Goal: Transaction & Acquisition: Obtain resource

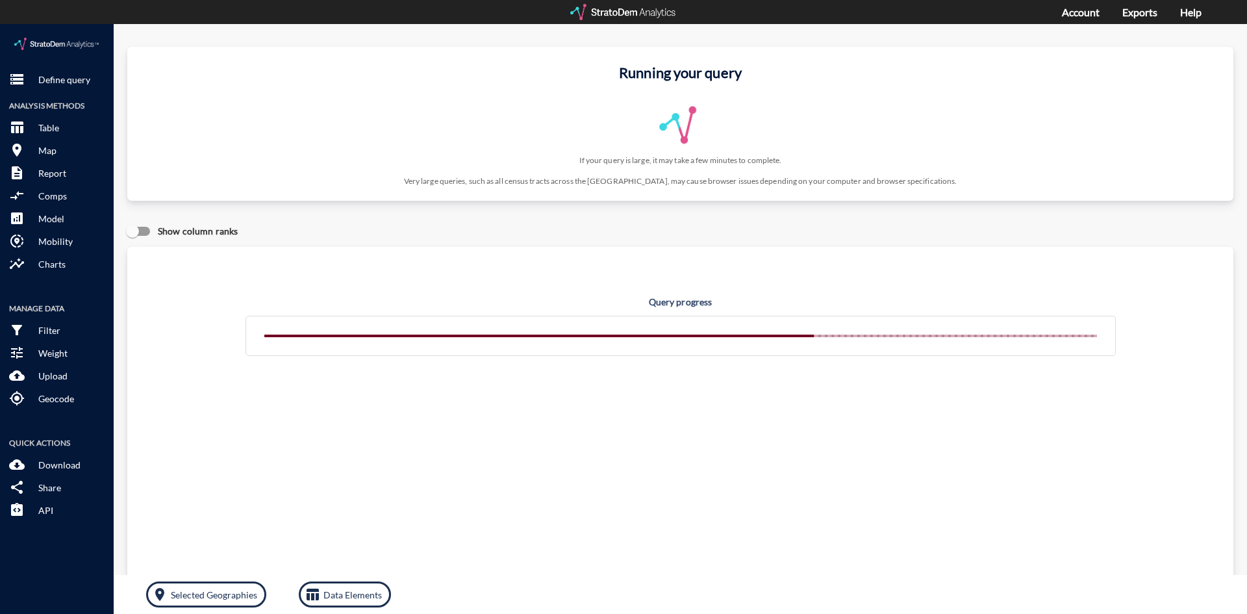
click div "Show column ranks"
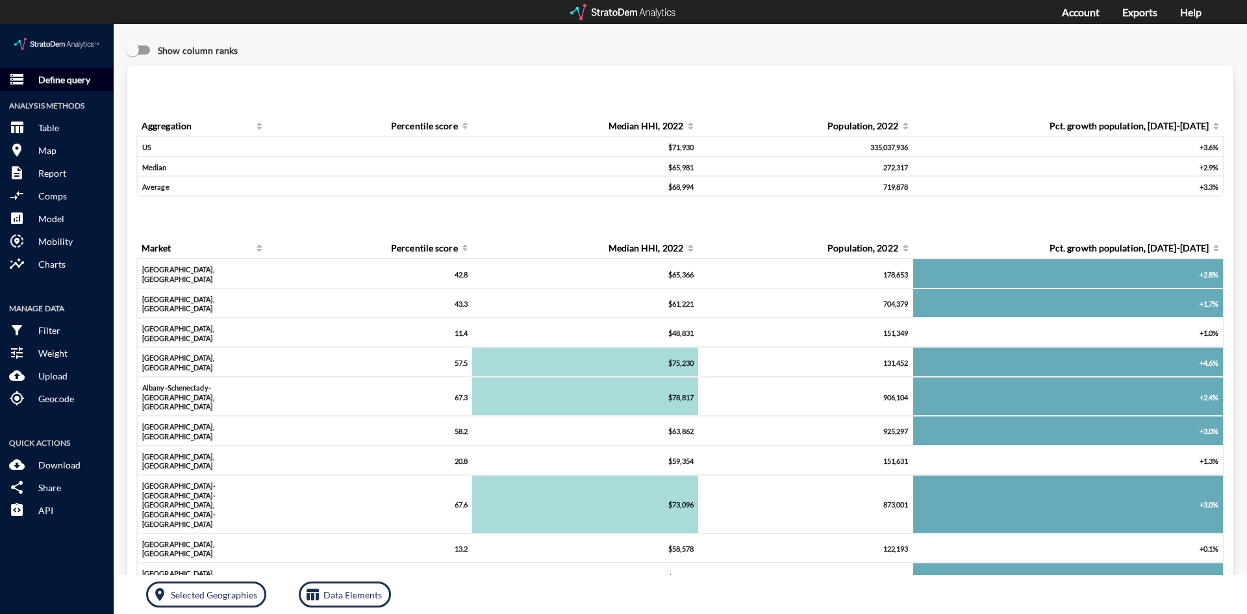
click button "storage Define query"
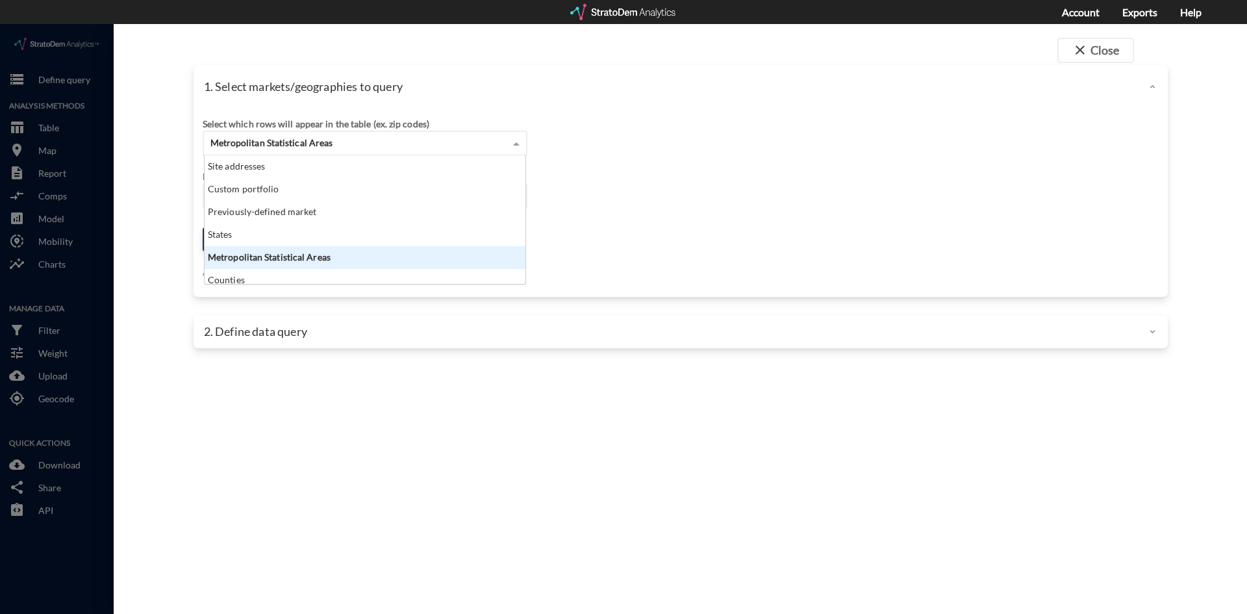
click span "Metropolitan Statistical Areas"
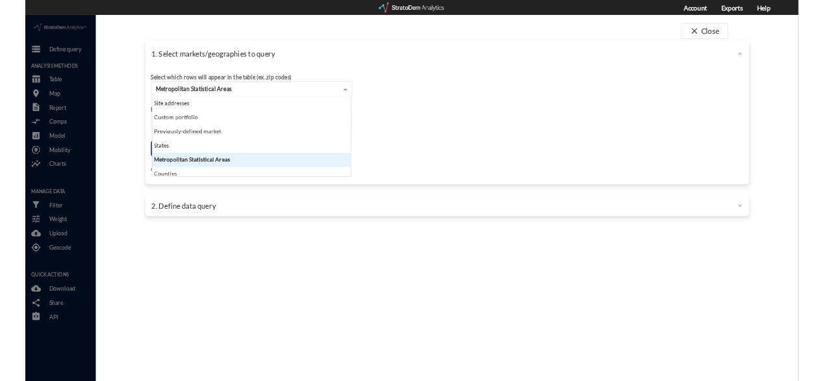
scroll to position [119, 313]
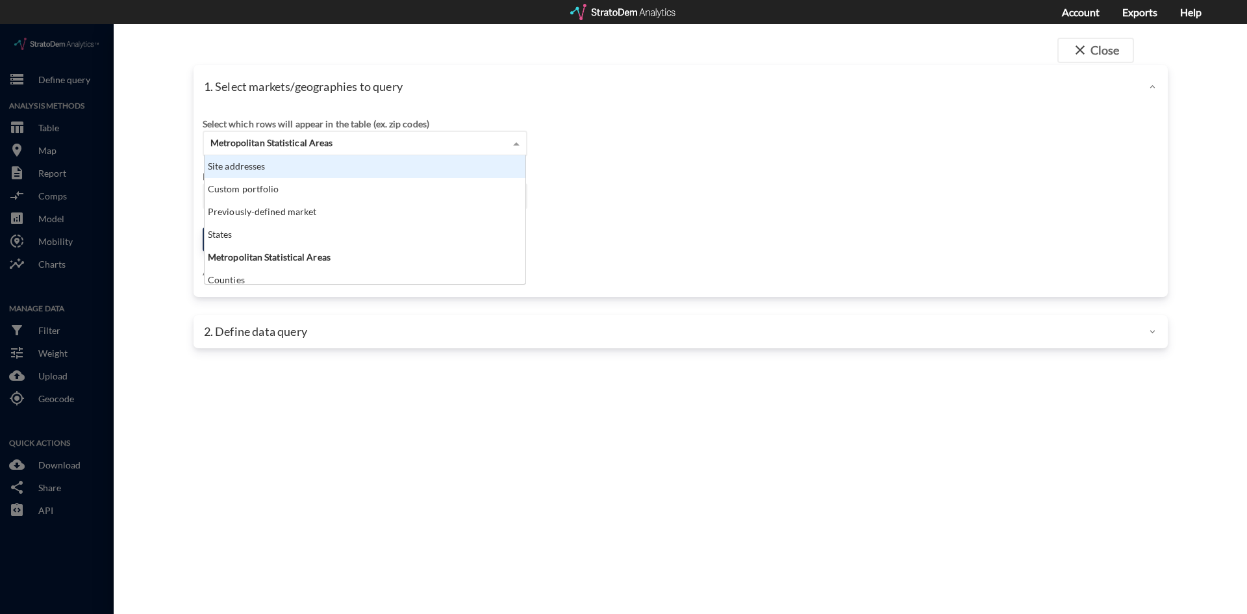
click div "Site addresses"
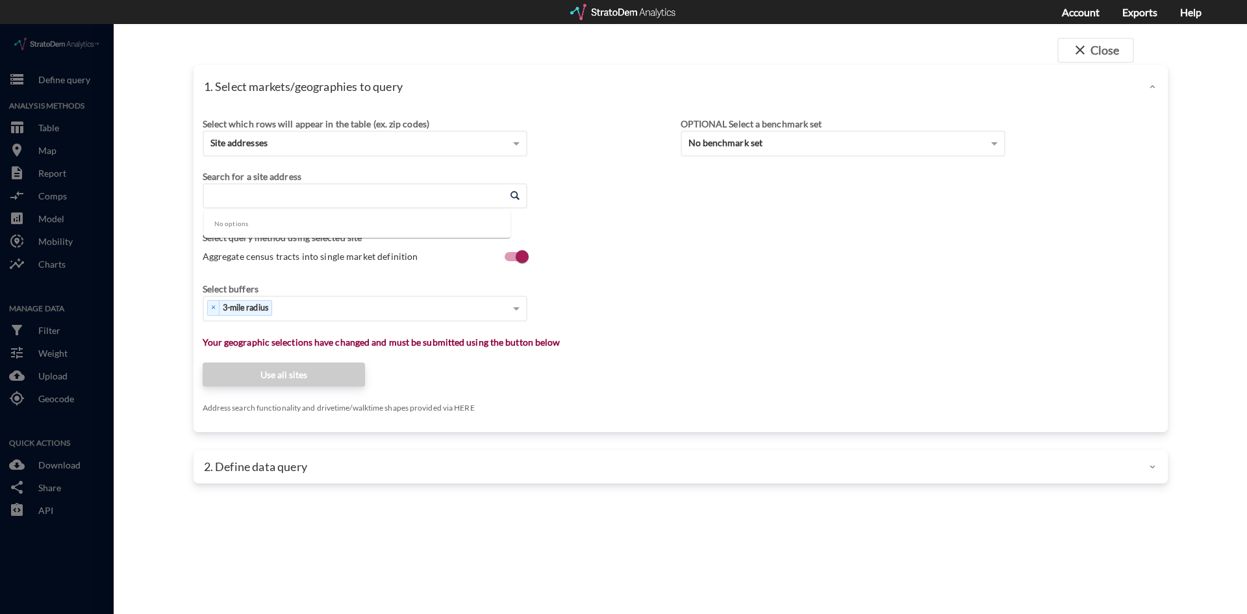
click input "Enter an address"
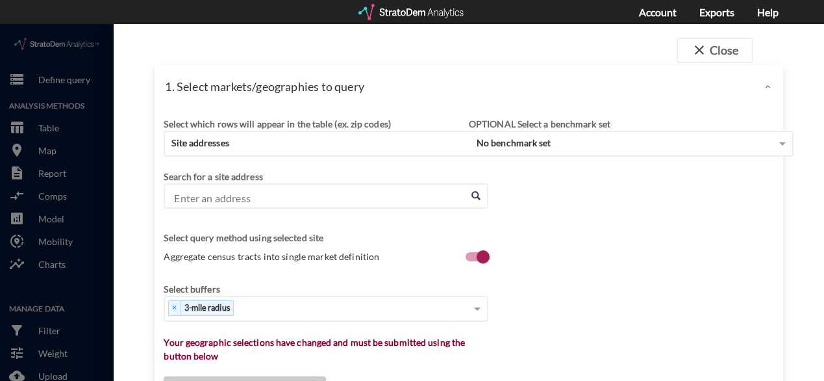
click input "Enter an address"
paste input "775 N Bridges Rd, McDonough, GA 30253"
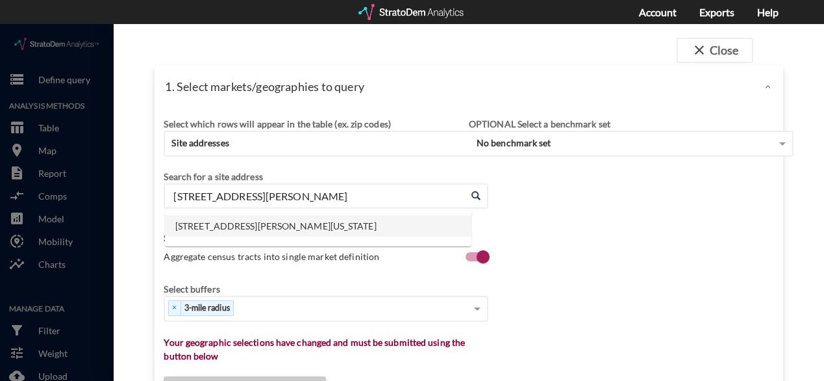
click li "775 N Bridges Rd, McDonough, Georgia"
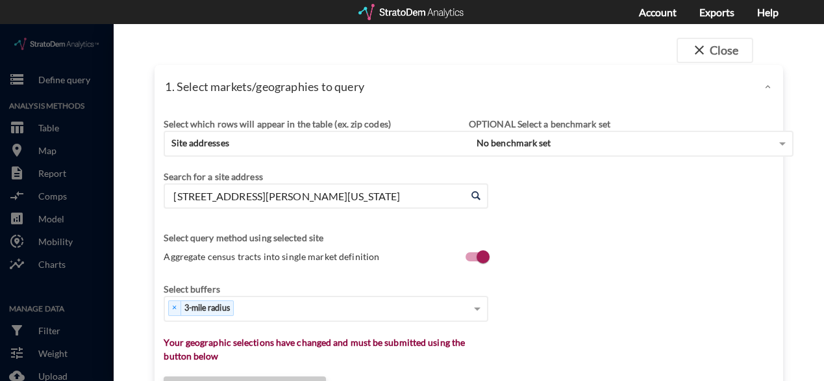
type input "775 N Bridges Rd, McDonough, Georgia"
click div "Select which rows will appear in the table (ex. zip codes) Site addresses Selec…"
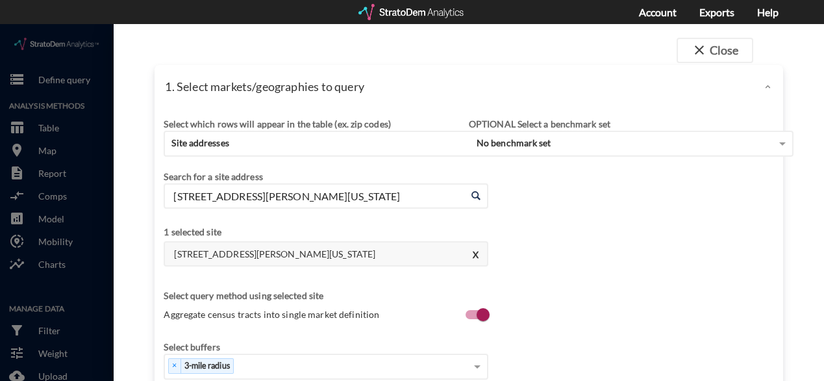
click div "Select which rows will appear in the table (ex. zip codes) Site addresses Selec…"
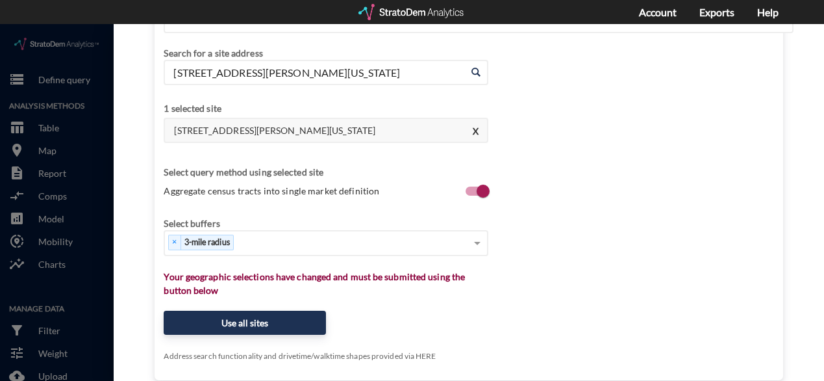
scroll to position [130, 0]
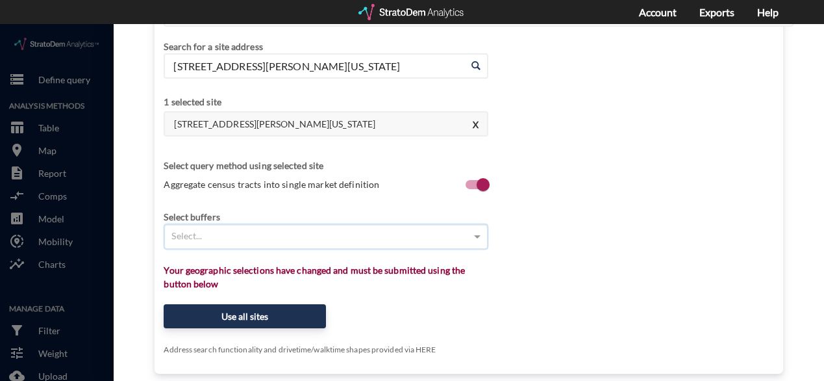
click div "Select..."
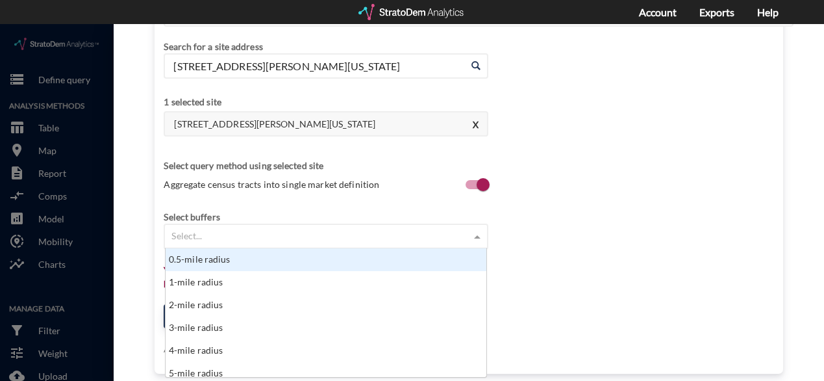
scroll to position [119, 313]
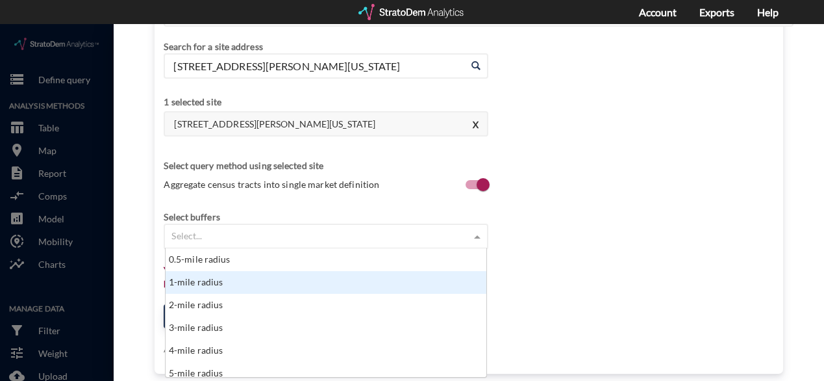
click div "1-mile radius"
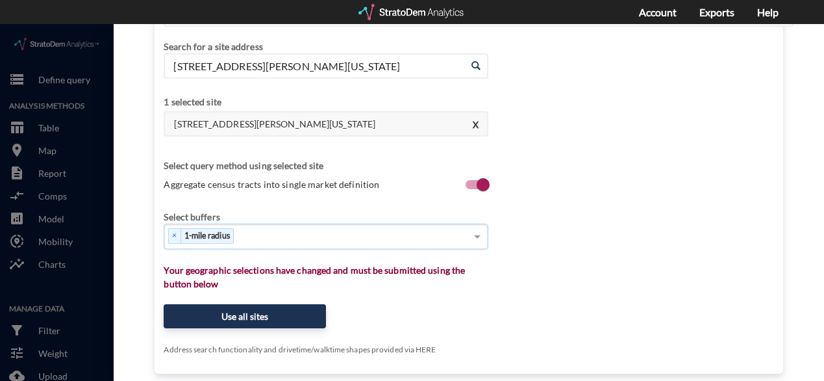
click div "× 1-mile radius"
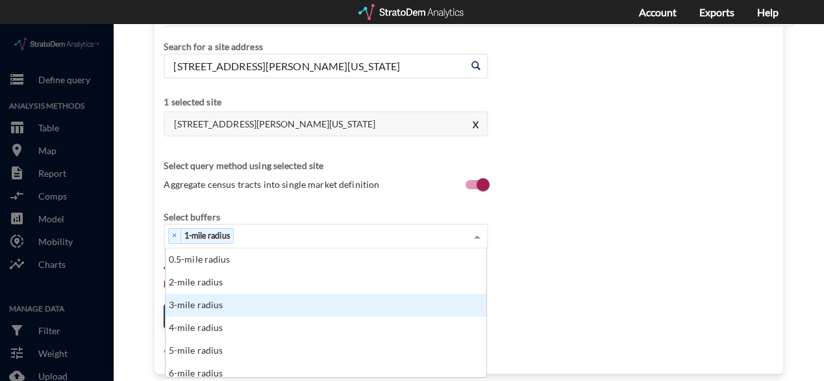
click div "3-mile radius"
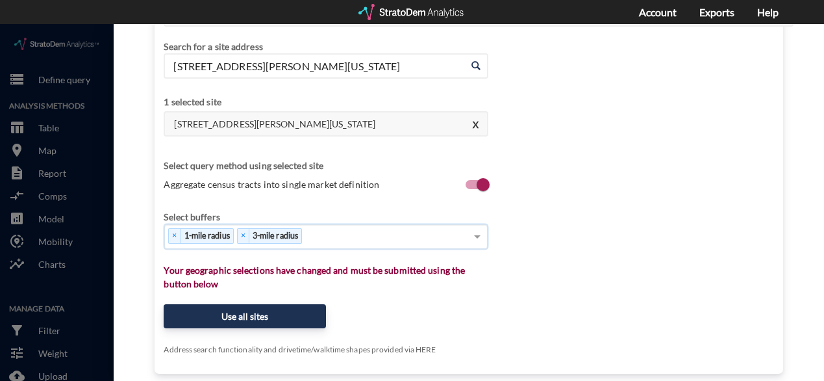
click div "× 1-mile radius × 3-mile radius"
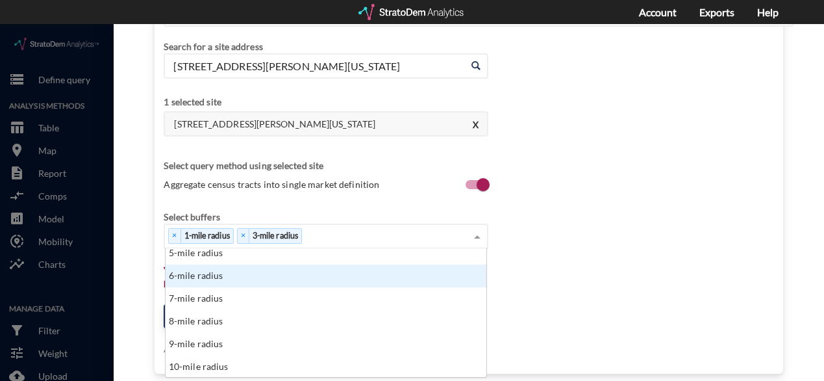
scroll to position [68, 0]
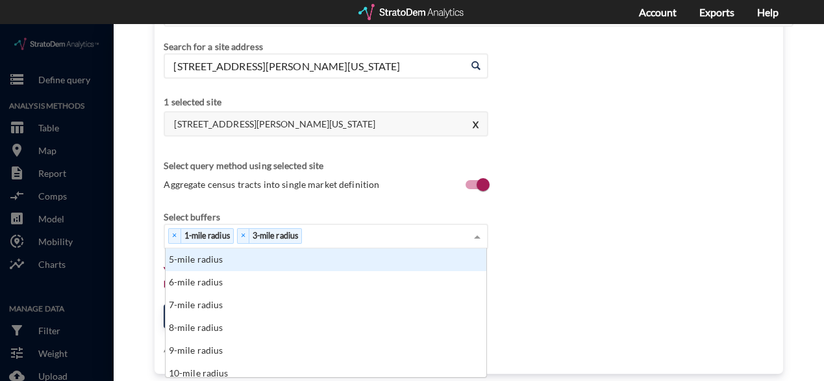
click div "5-mile radius"
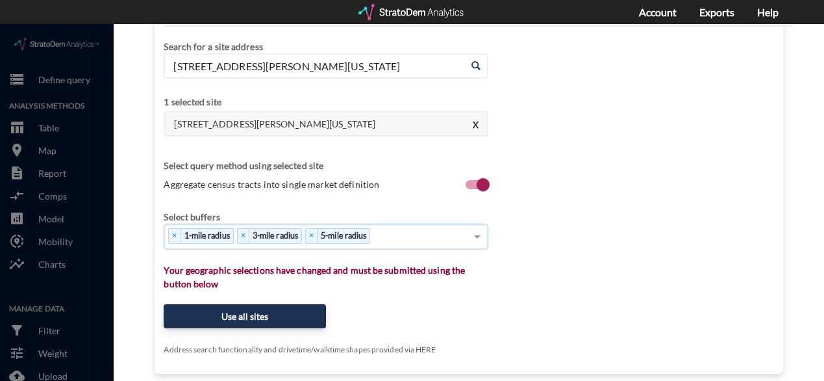
click div "× 1-mile radius × 3-mile radius × 5-mile radius"
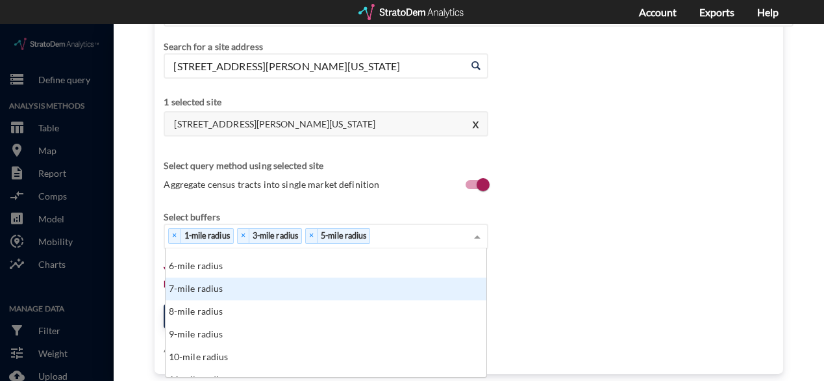
scroll to position [65, 0]
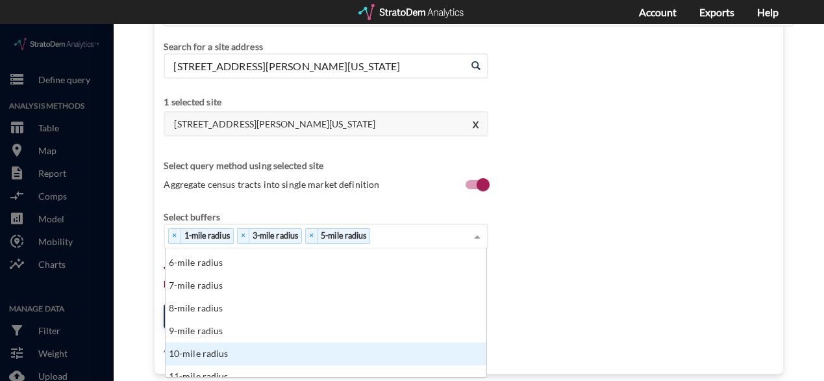
click div "10-mile radius"
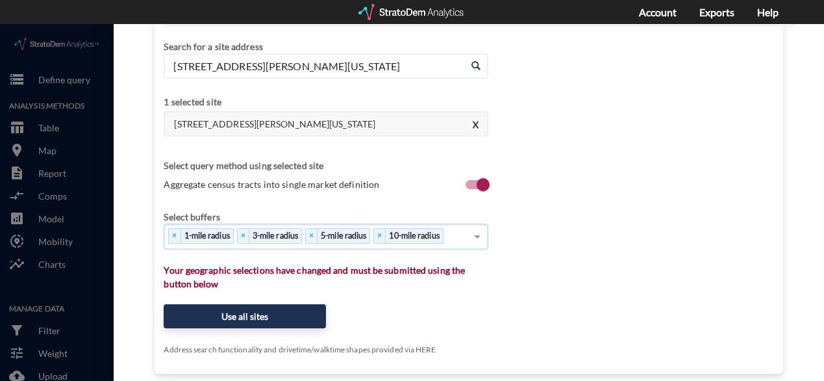
click div "Select which rows will appear in the table (ex. zip codes) Site addresses Selec…"
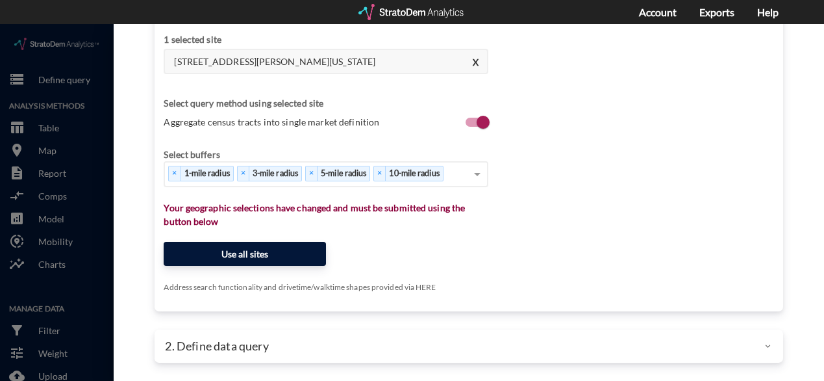
click button "Use all sites"
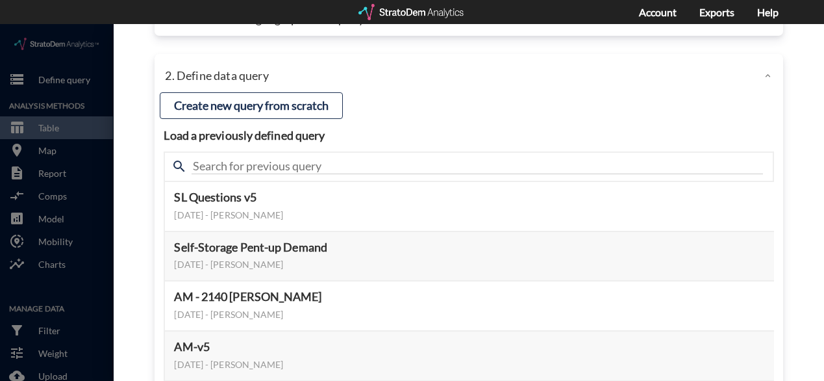
scroll to position [0, 0]
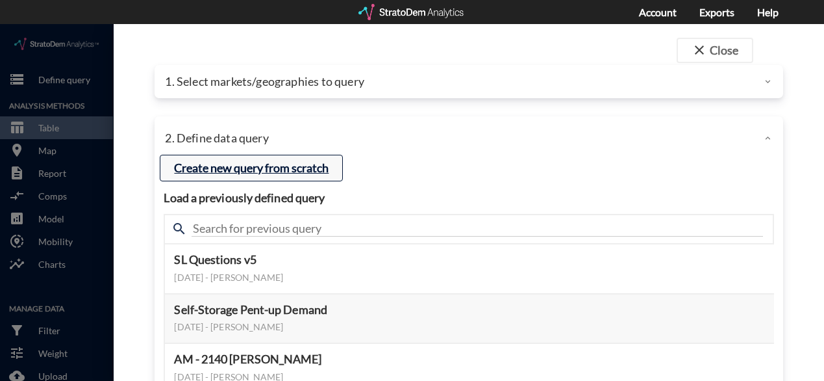
click button "Create new query from scratch"
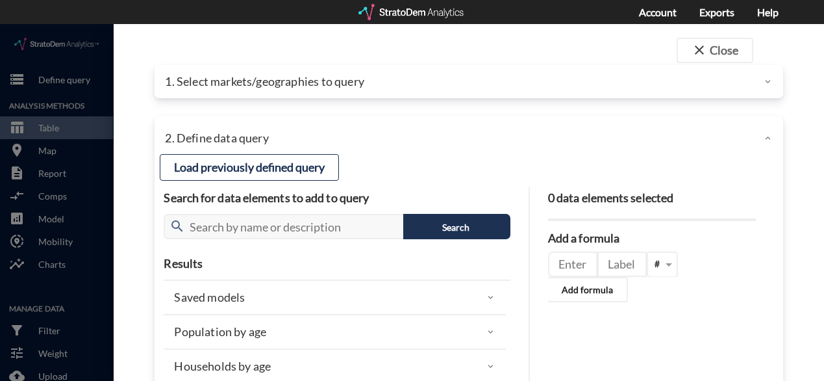
click div "1. Select markets/geographies to query"
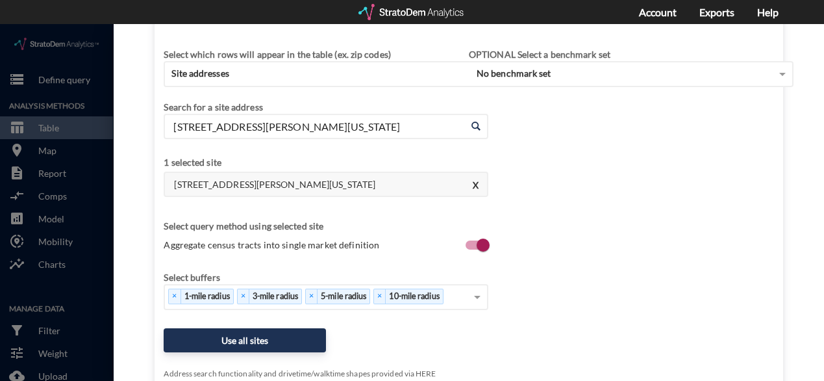
scroll to position [195, 0]
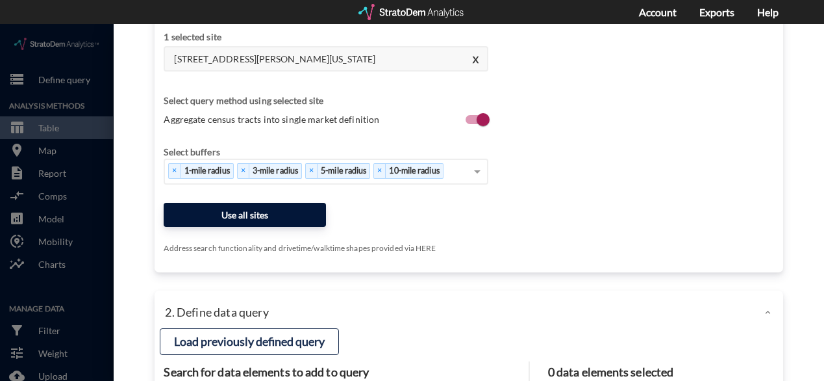
click button "Use all sites"
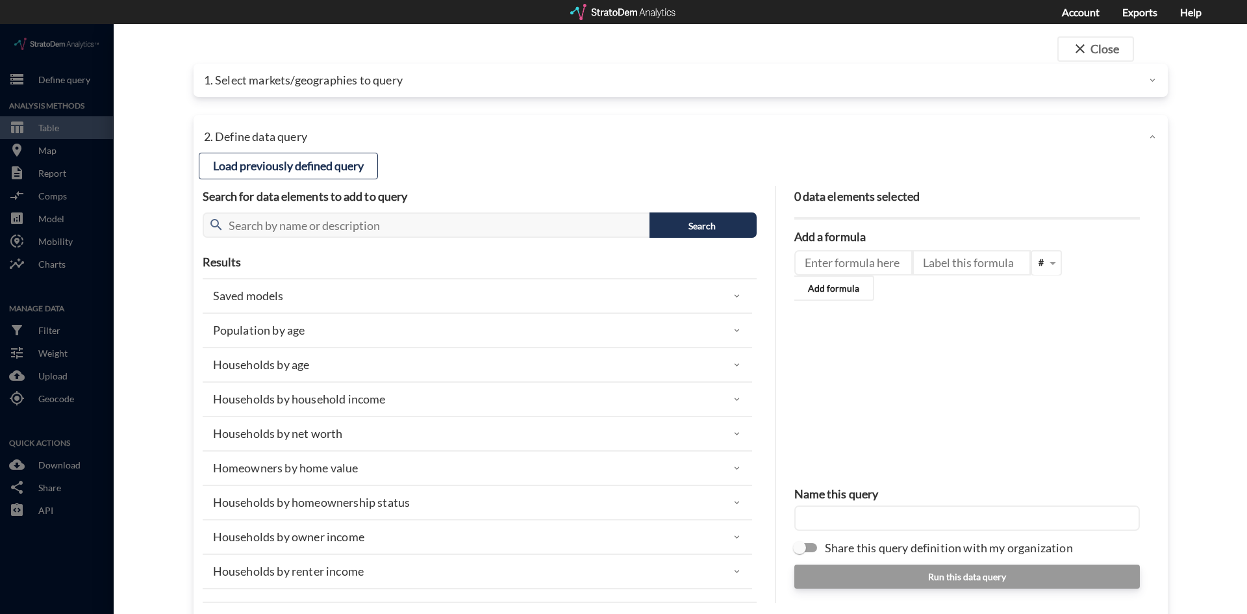
scroll to position [0, 0]
click p "1. Select markets/geographies to query"
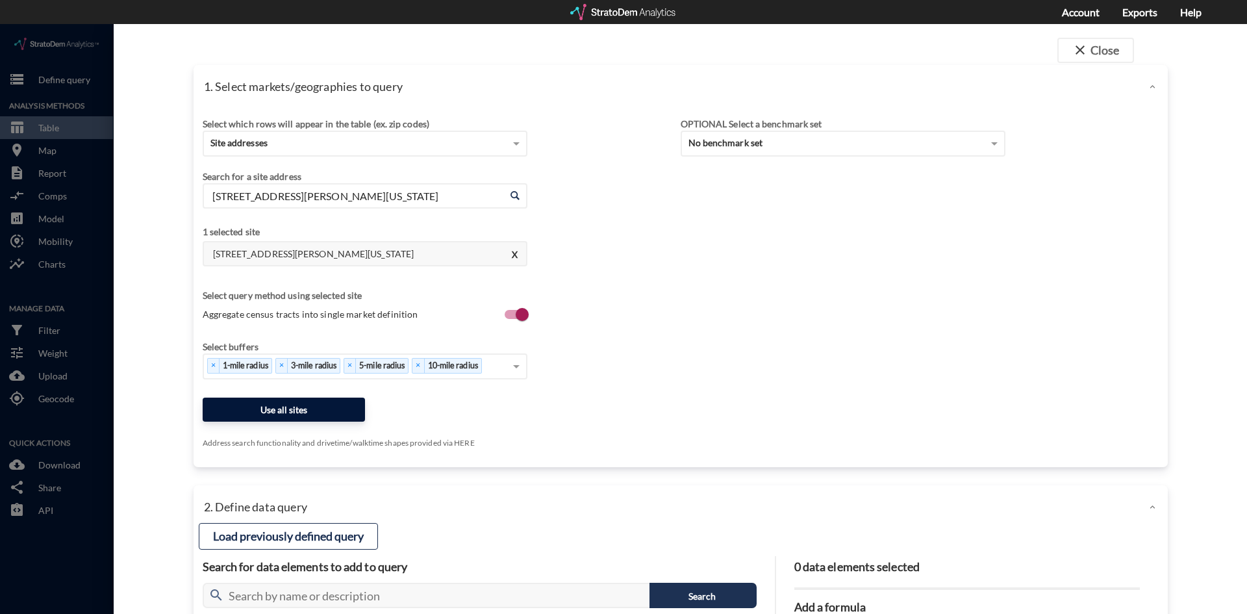
click button "Use all sites"
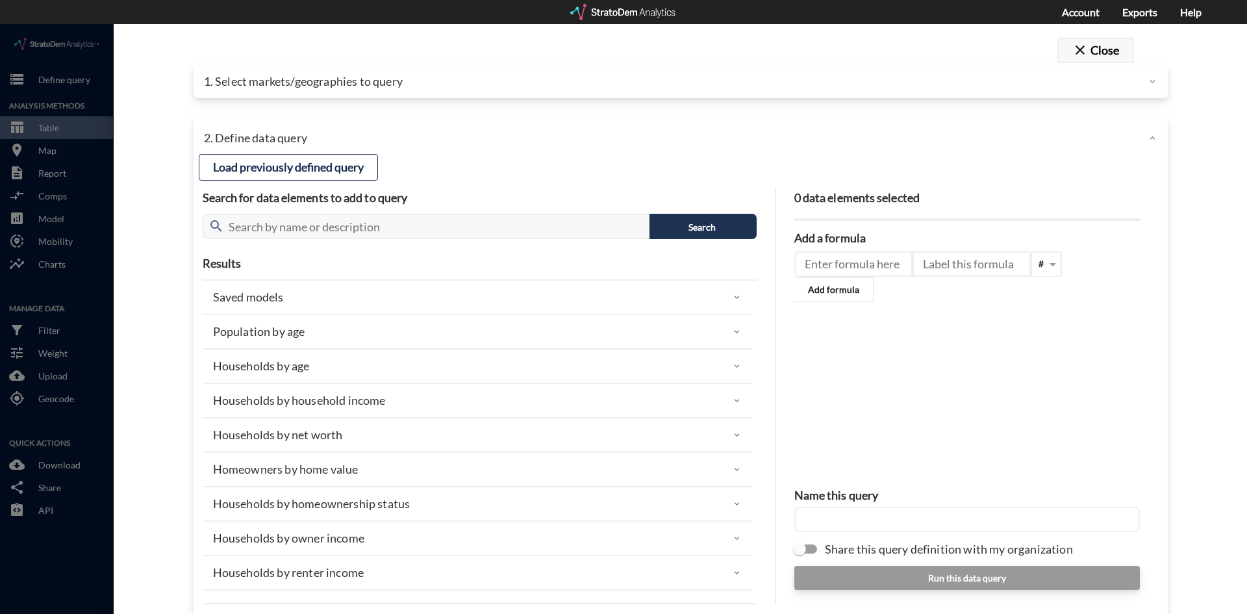
click button "close Close"
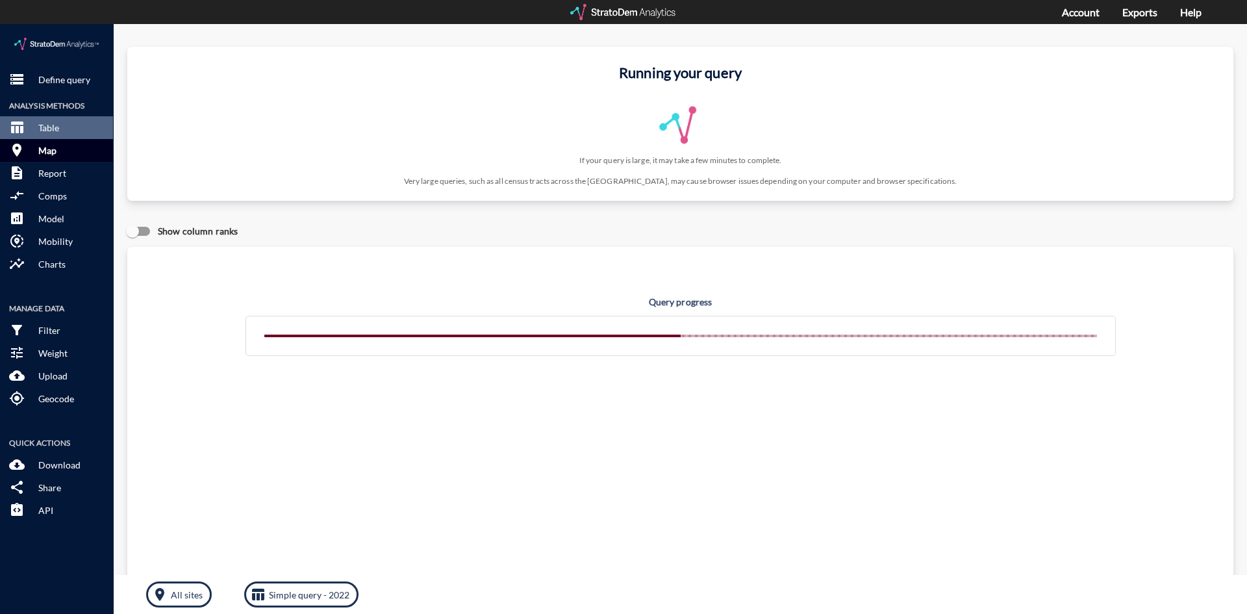
click button "room Map"
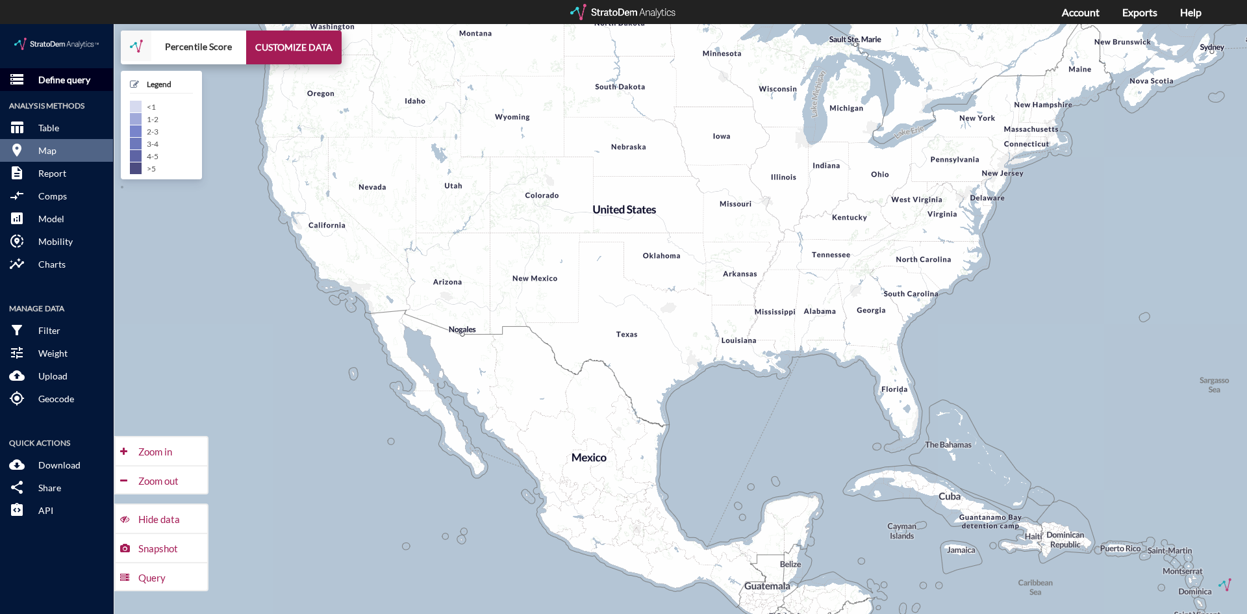
click p "Define query"
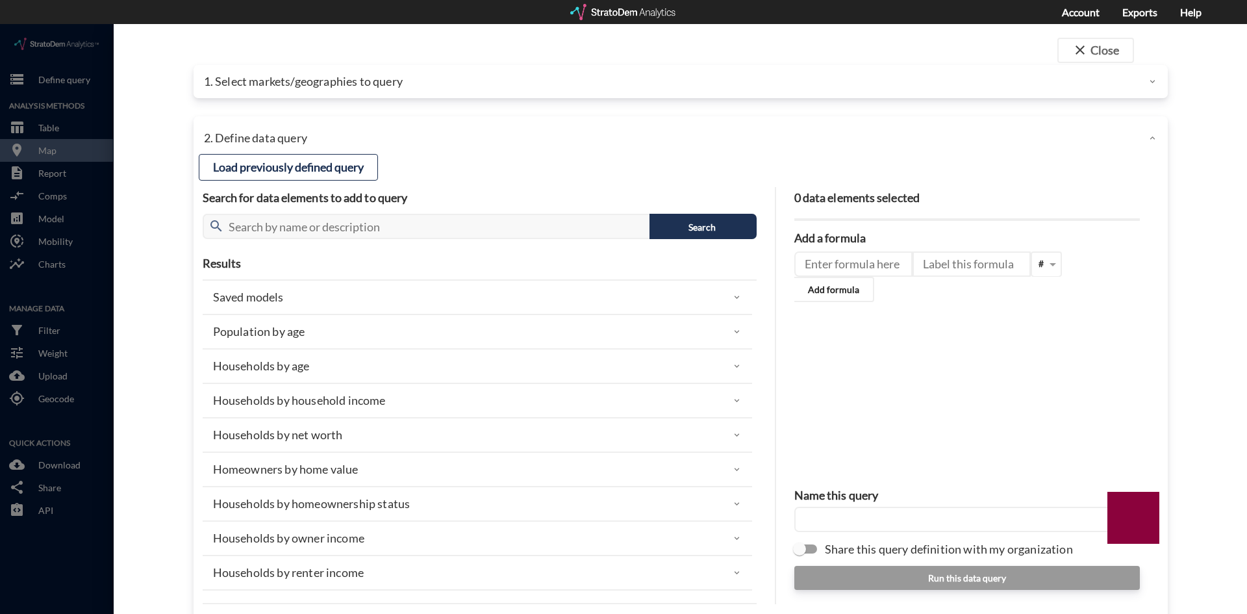
click p "1. Select markets/geographies to query"
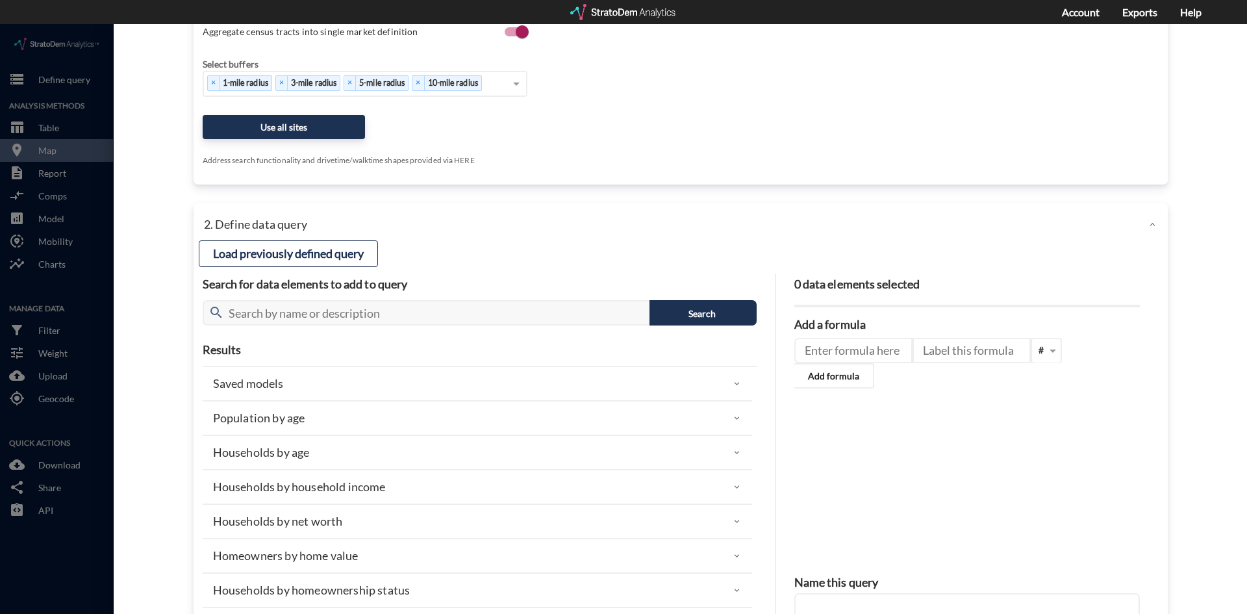
scroll to position [325, 0]
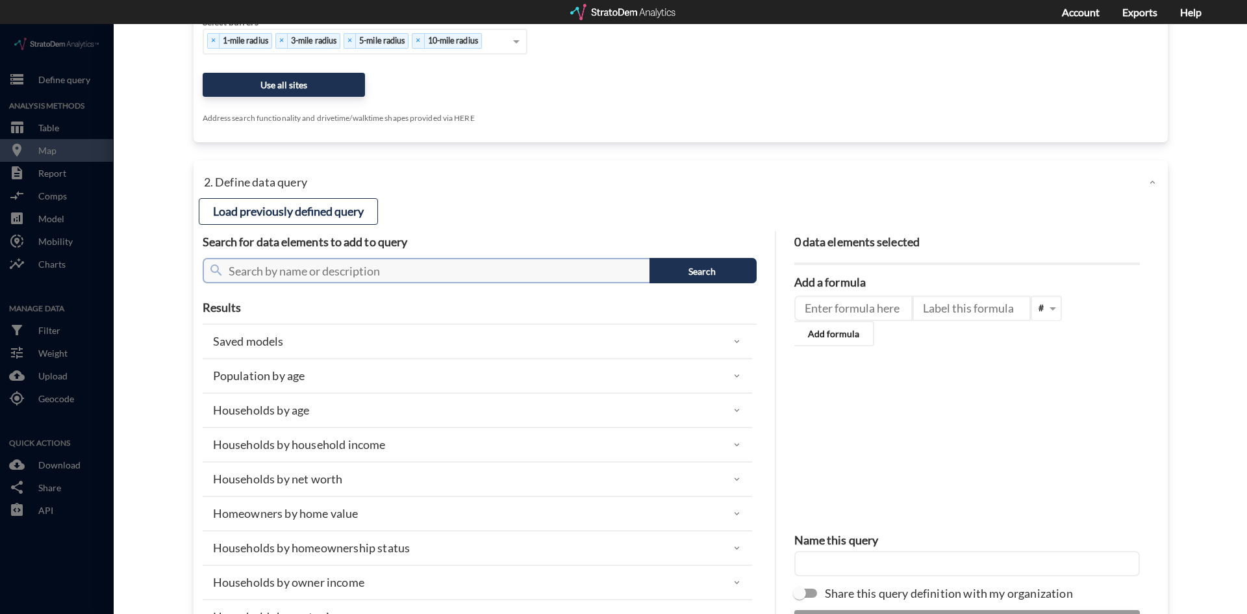
click input "text"
type input "Housing Demand & Meta"
click button "Search"
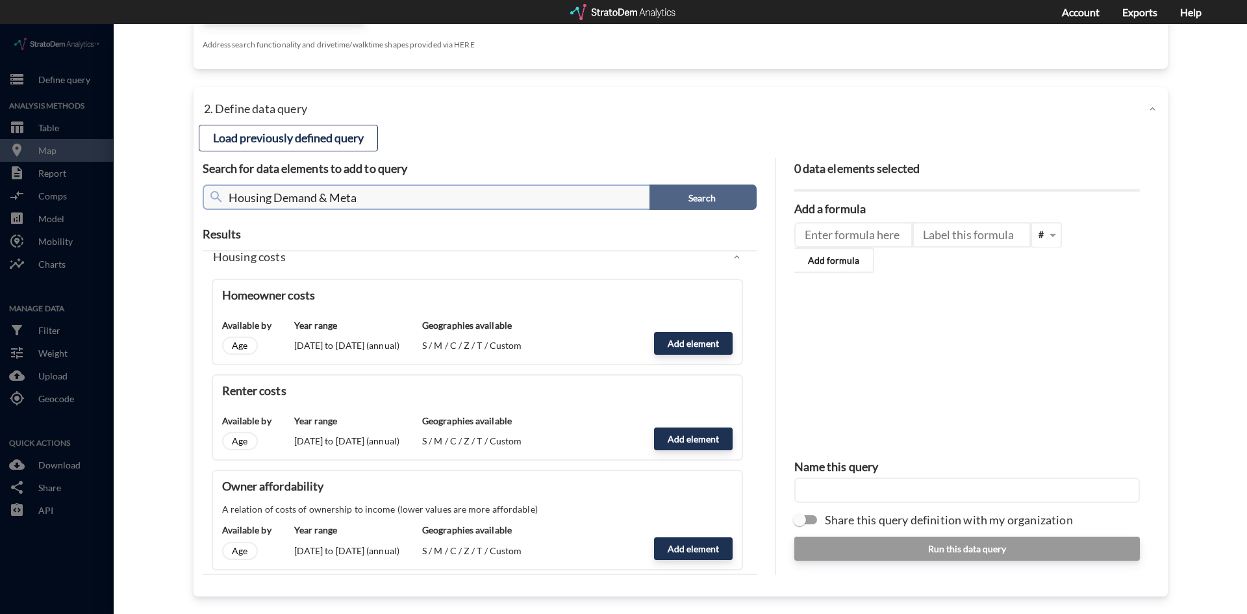
scroll to position [0, 0]
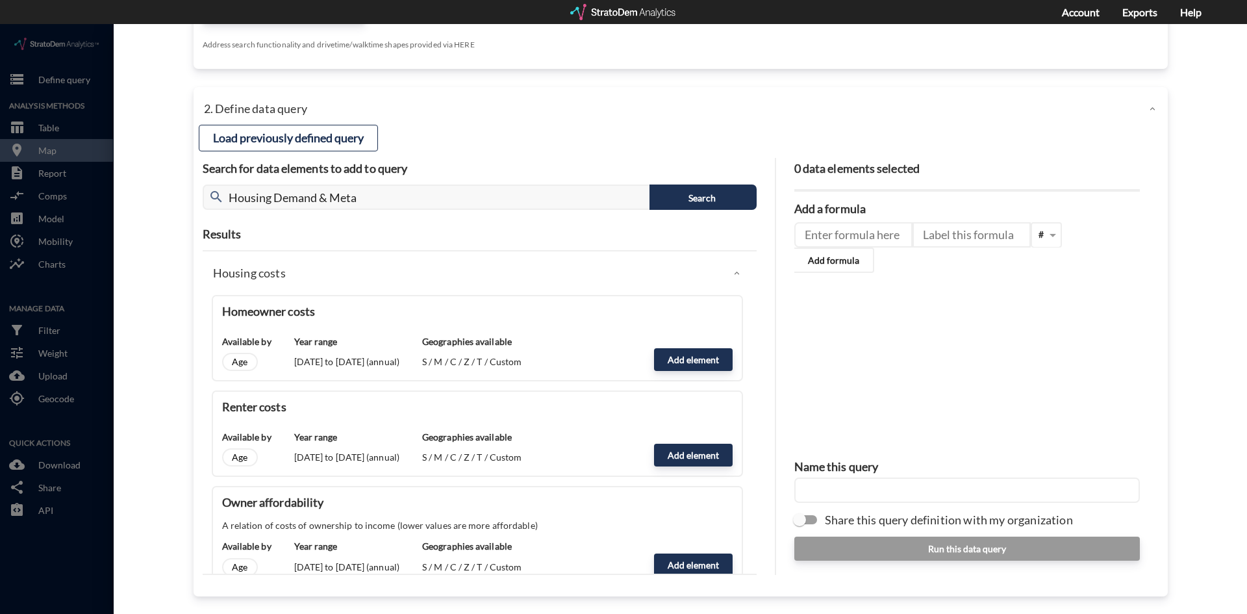
click div "close Close 1. Select markets/geographies to query Select which rows will appea…"
click div
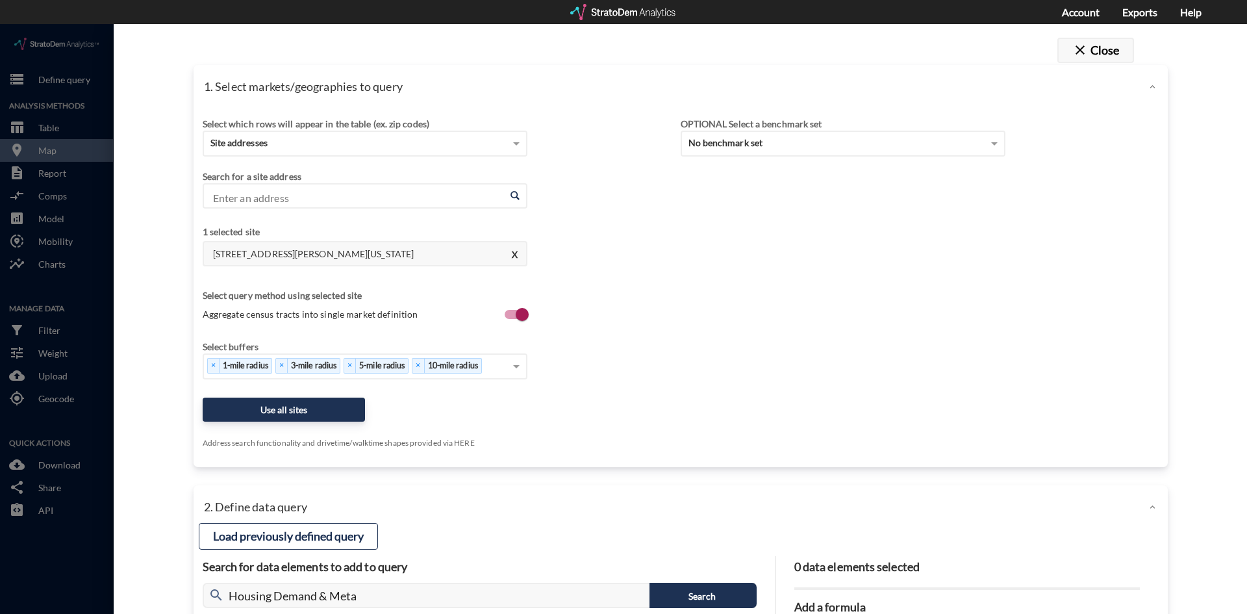
click button "close Close"
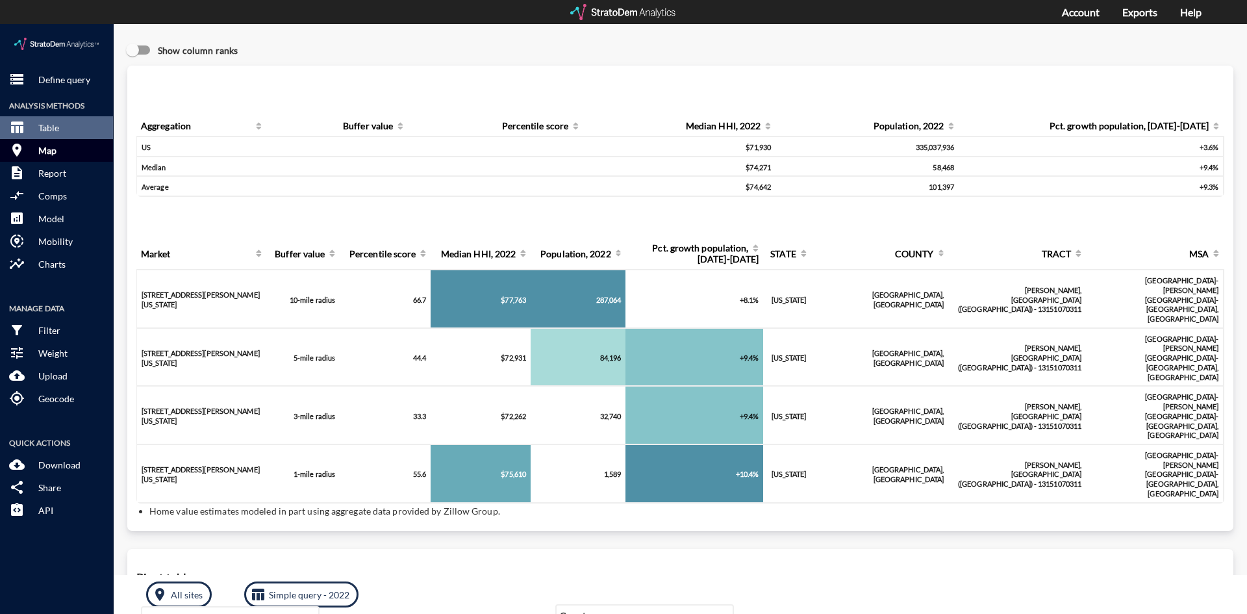
click p "Map"
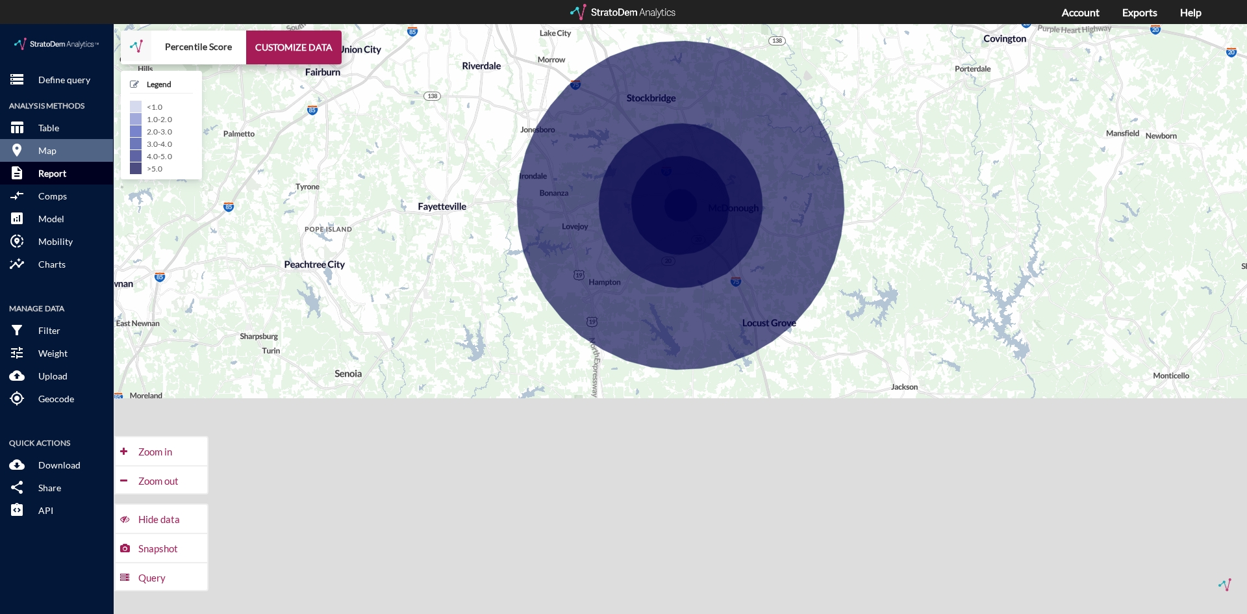
click p "Report"
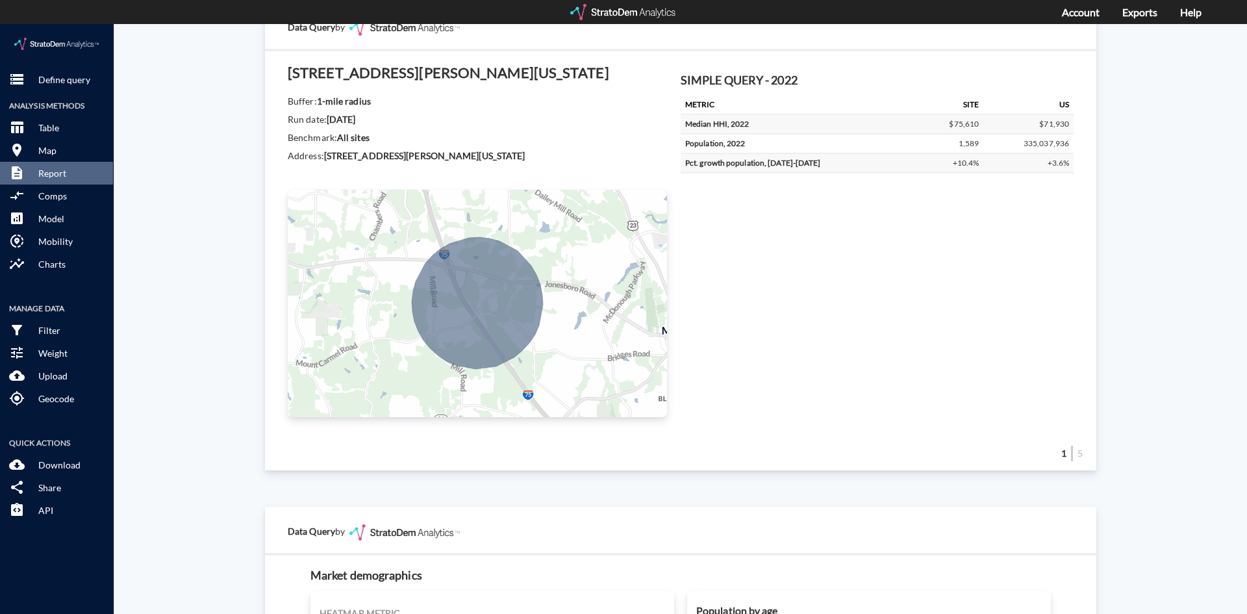
scroll to position [65, 0]
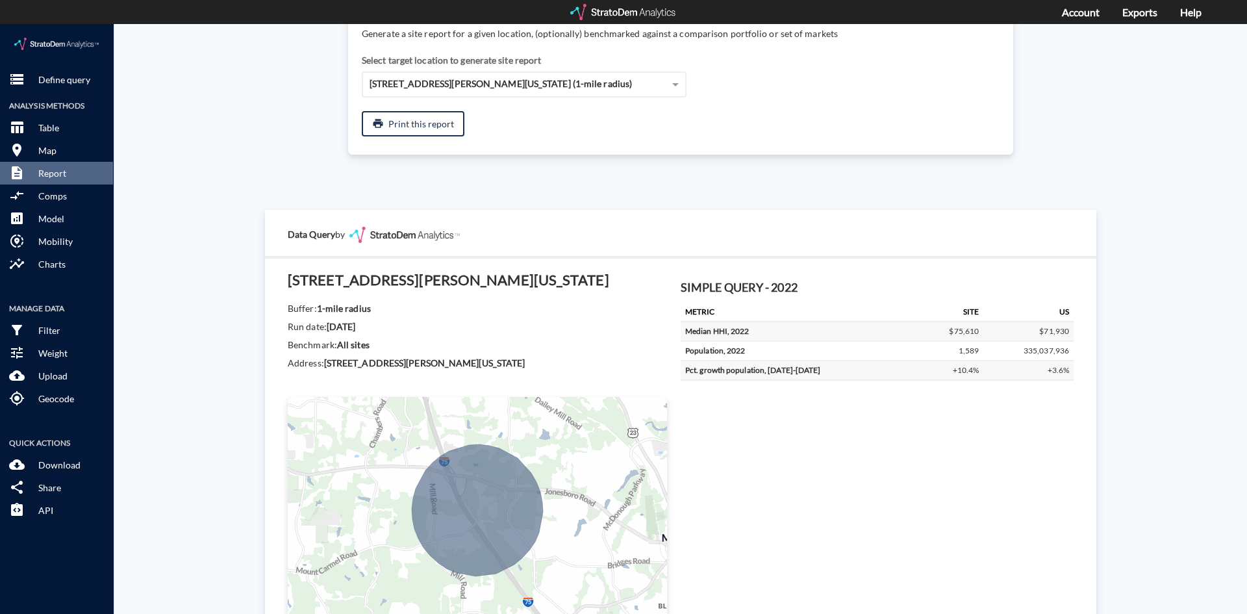
click img
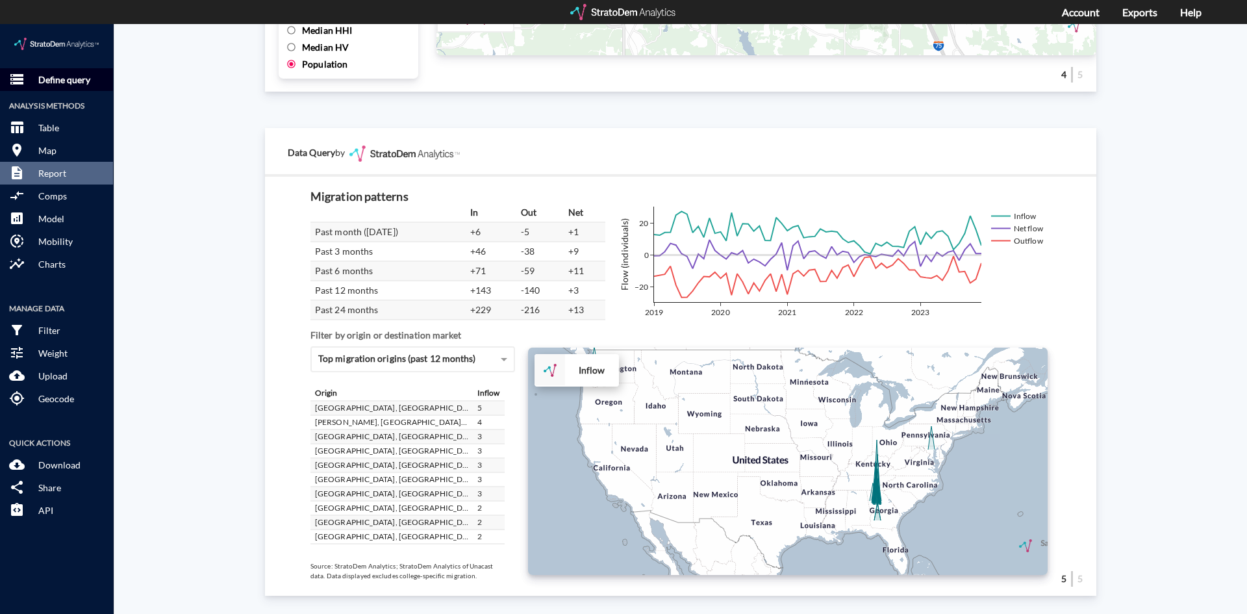
scroll to position [0, 0]
click img
click p "Define query"
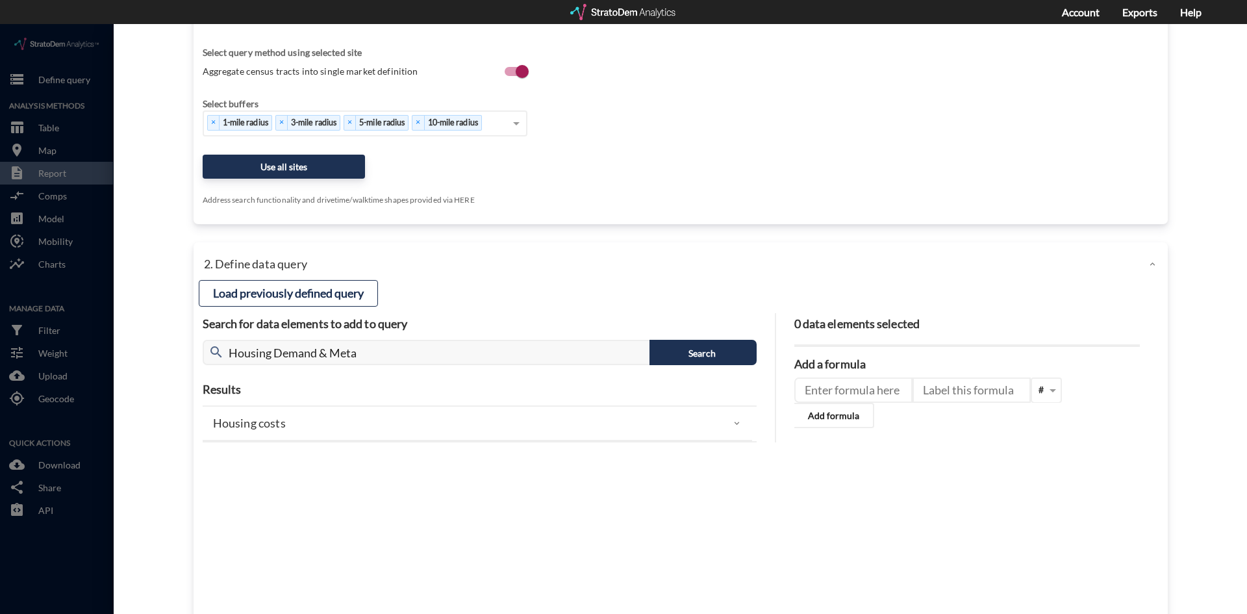
scroll to position [260, 0]
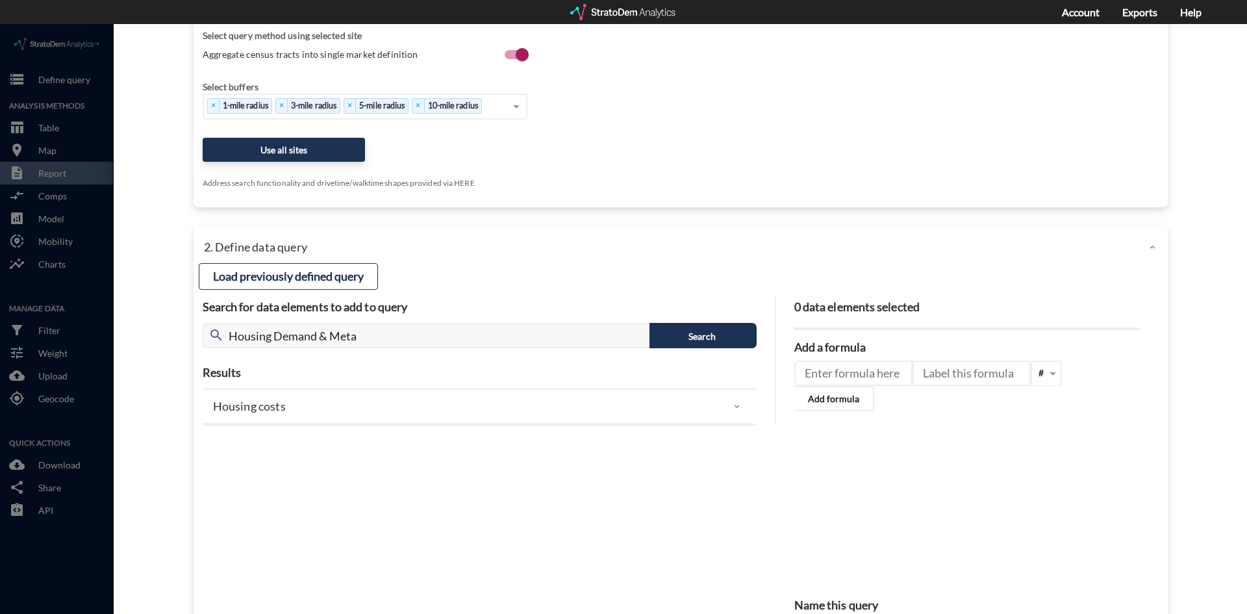
click div "Load previously defined query Search for data elements to add to query search H…"
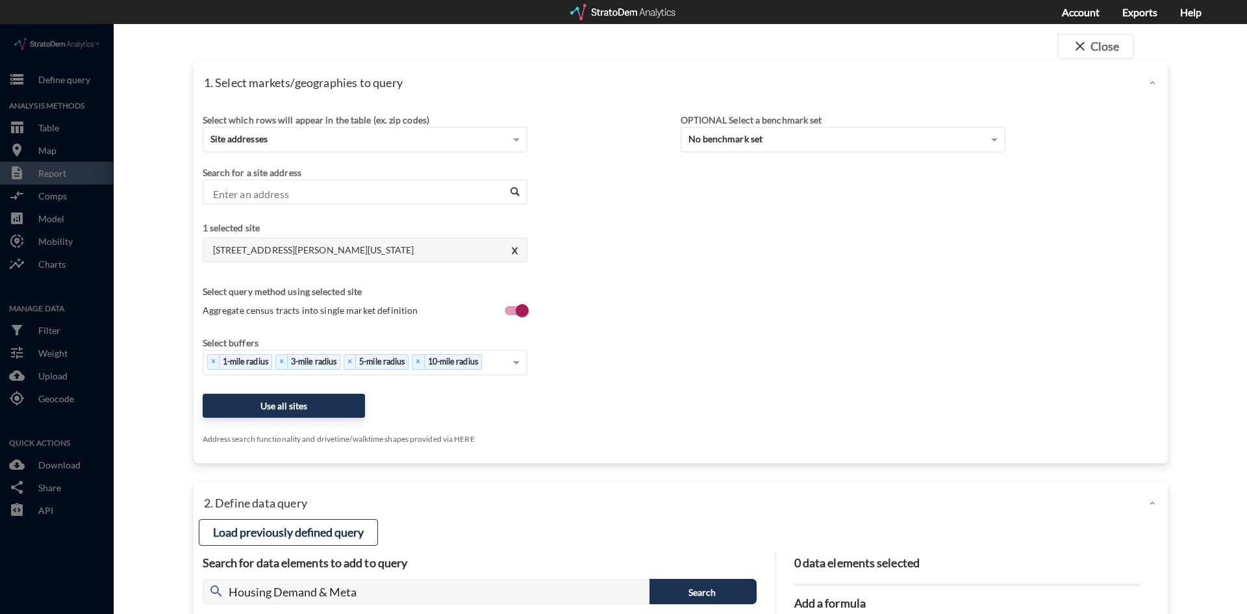
scroll to position [0, 0]
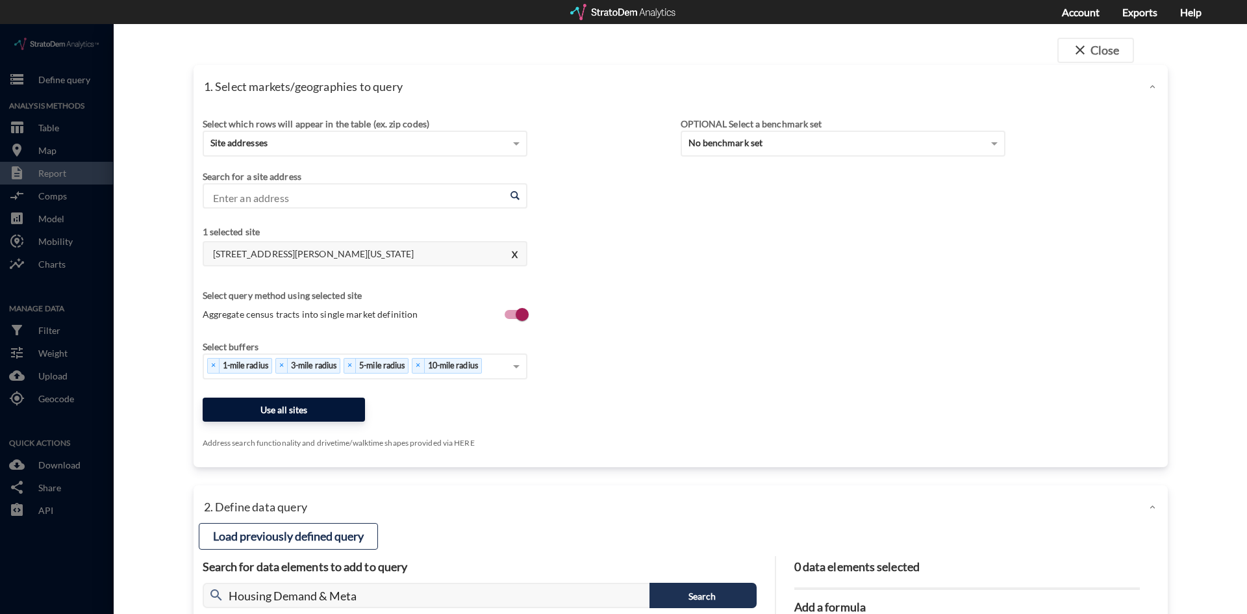
click button "Use all sites"
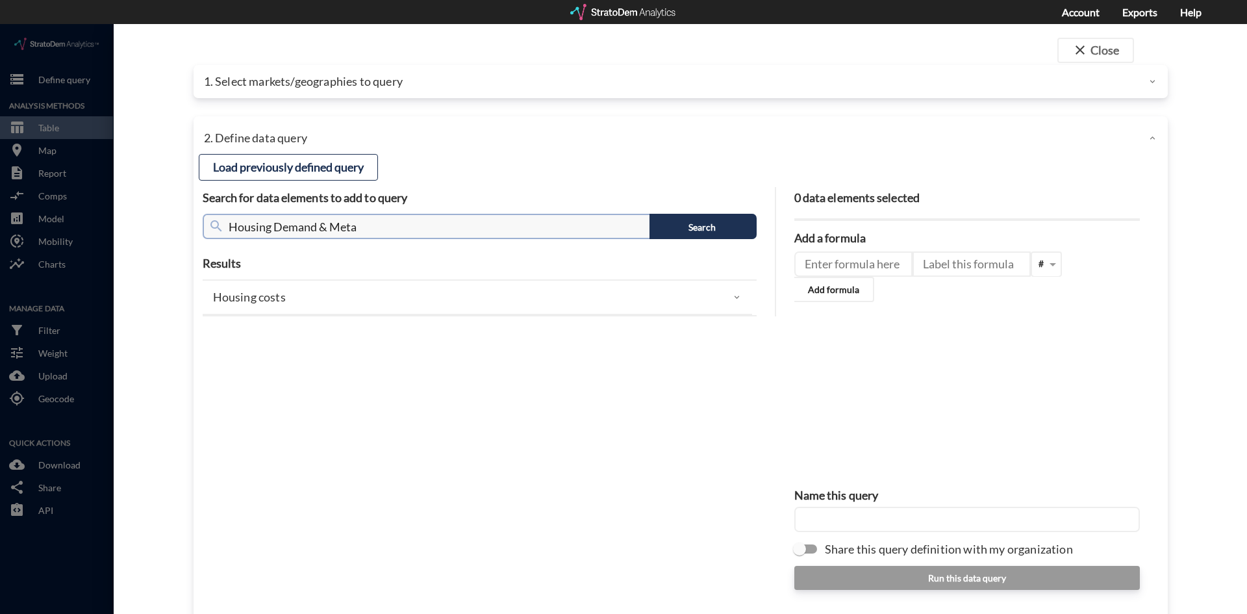
click input "Housing Demand & Meta"
click button "Load previously defined query"
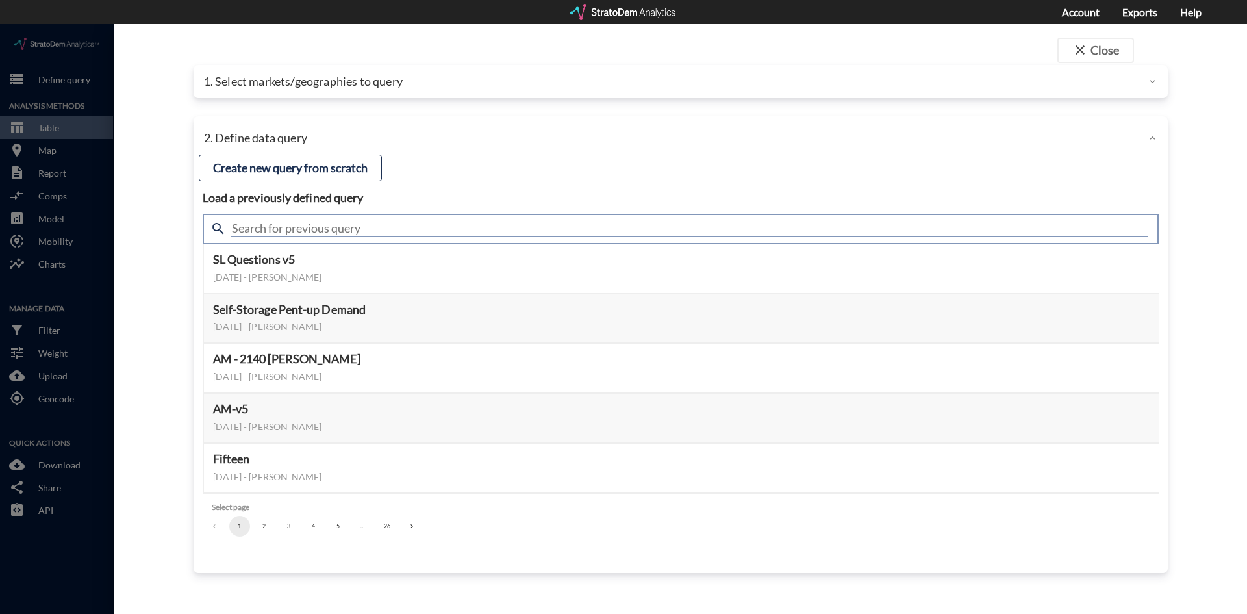
click input "text"
type input "Housing Demand & Meta"
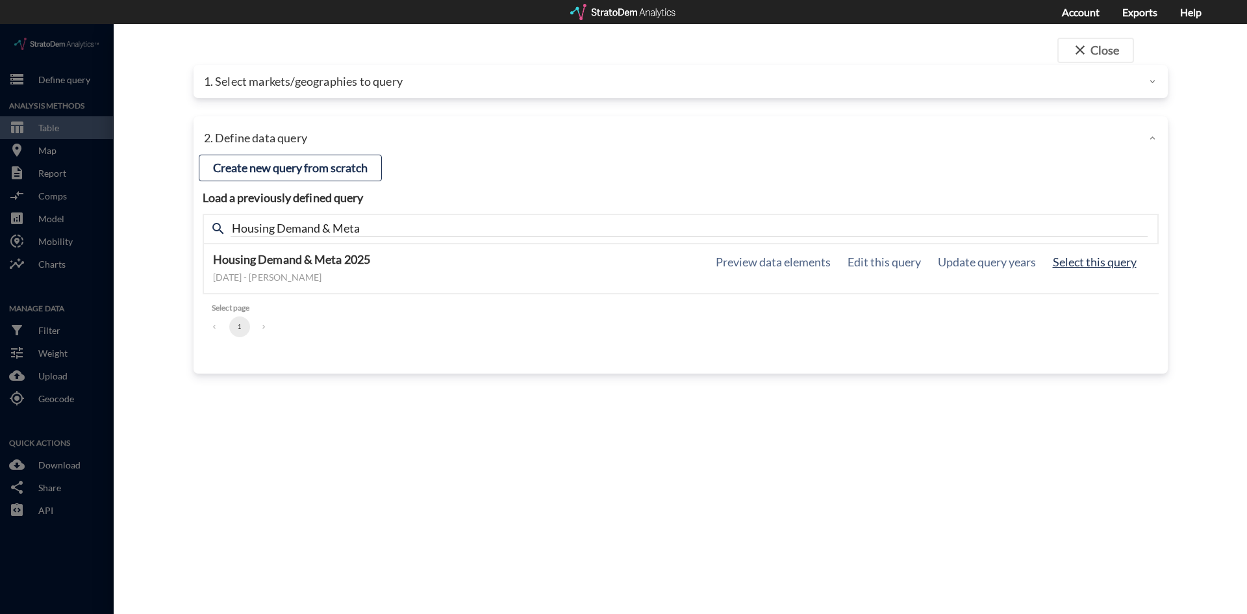
click button "Select this query"
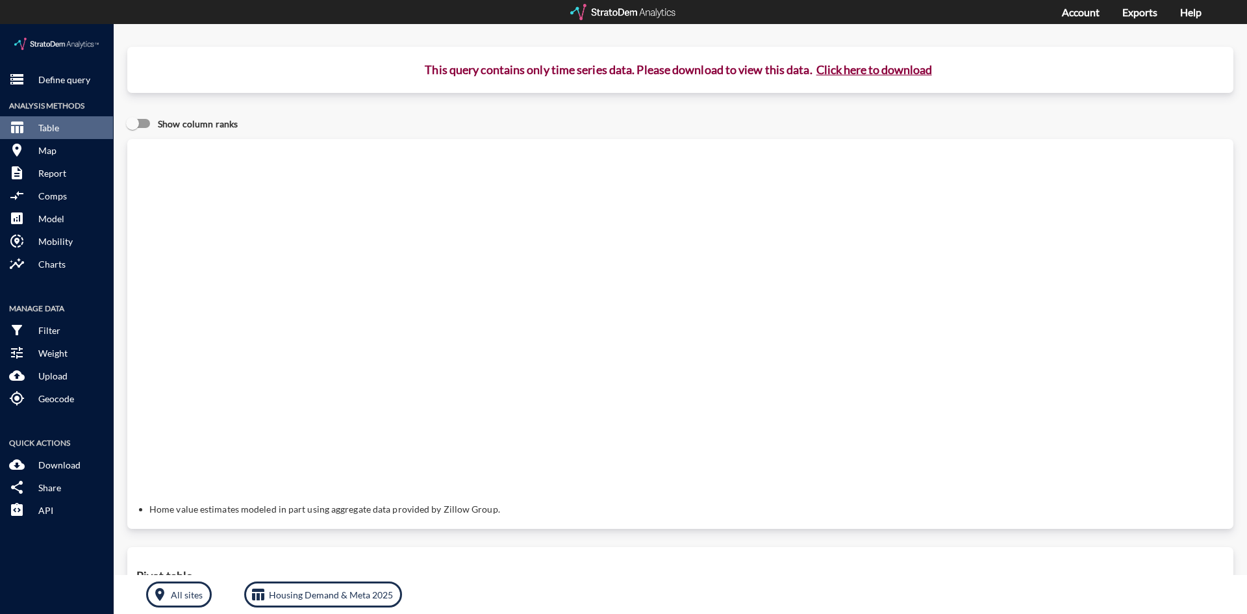
click button "Click here to download"
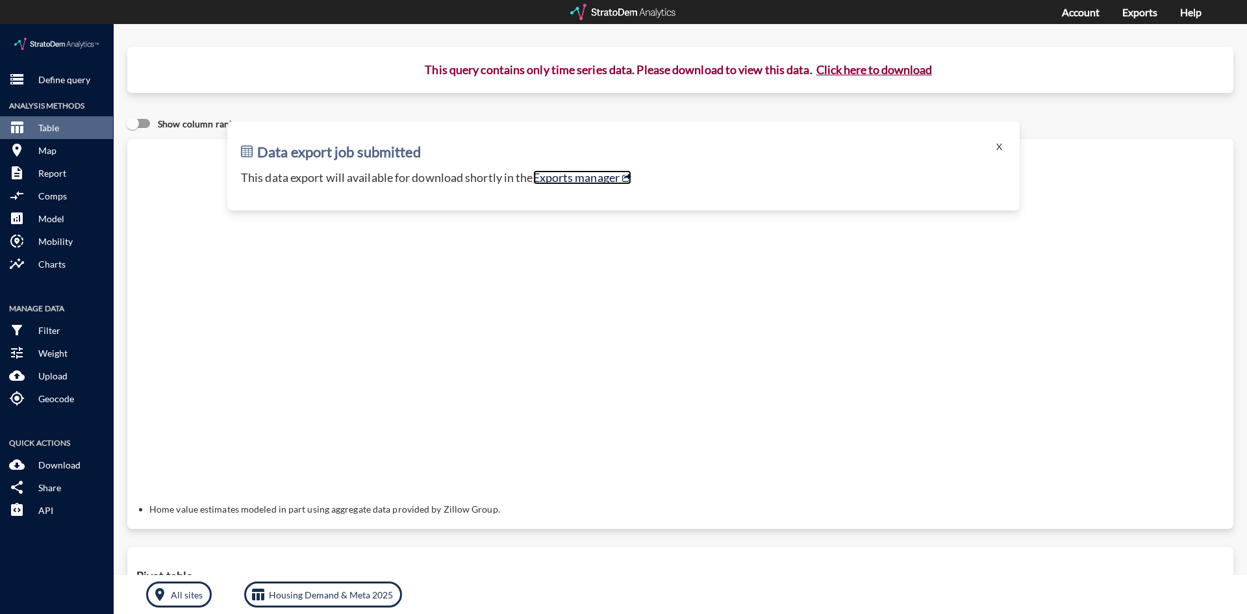
click link "Exports manager"
click div "Query progress Home value estimates modeled in part using aggregate data provid…"
click button "X"
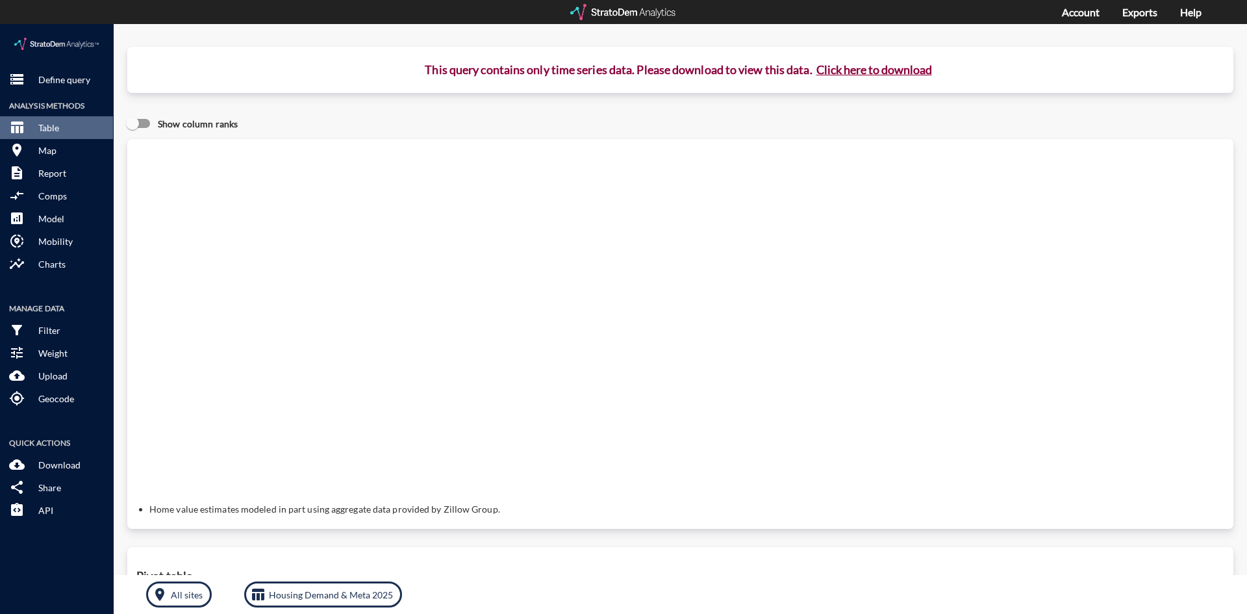
click div "Show column ranks"
click p "Define query"
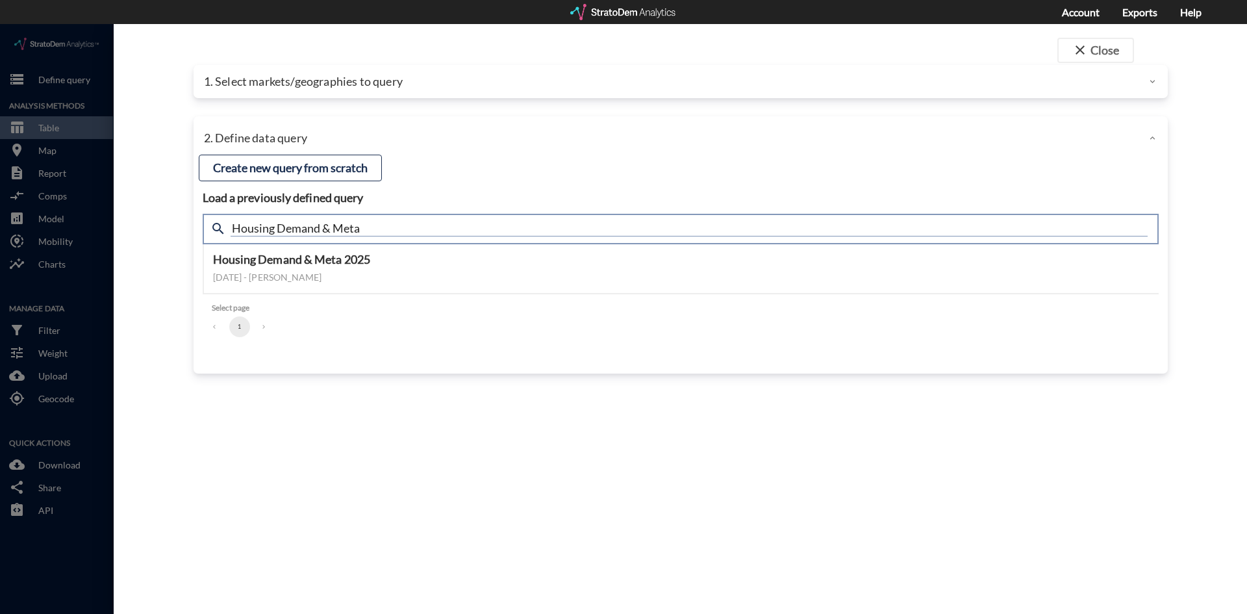
click input "Housing Demand & Meta"
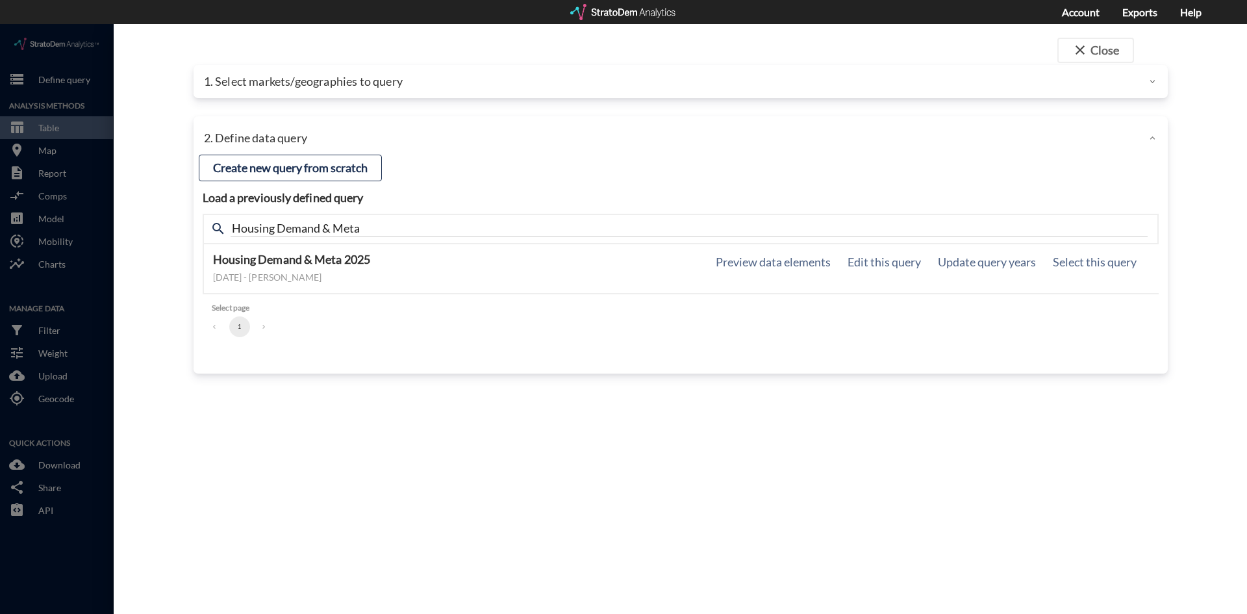
click h5 "Housing Demand & Meta 2025"
click p "1. Select markets/geographies to query"
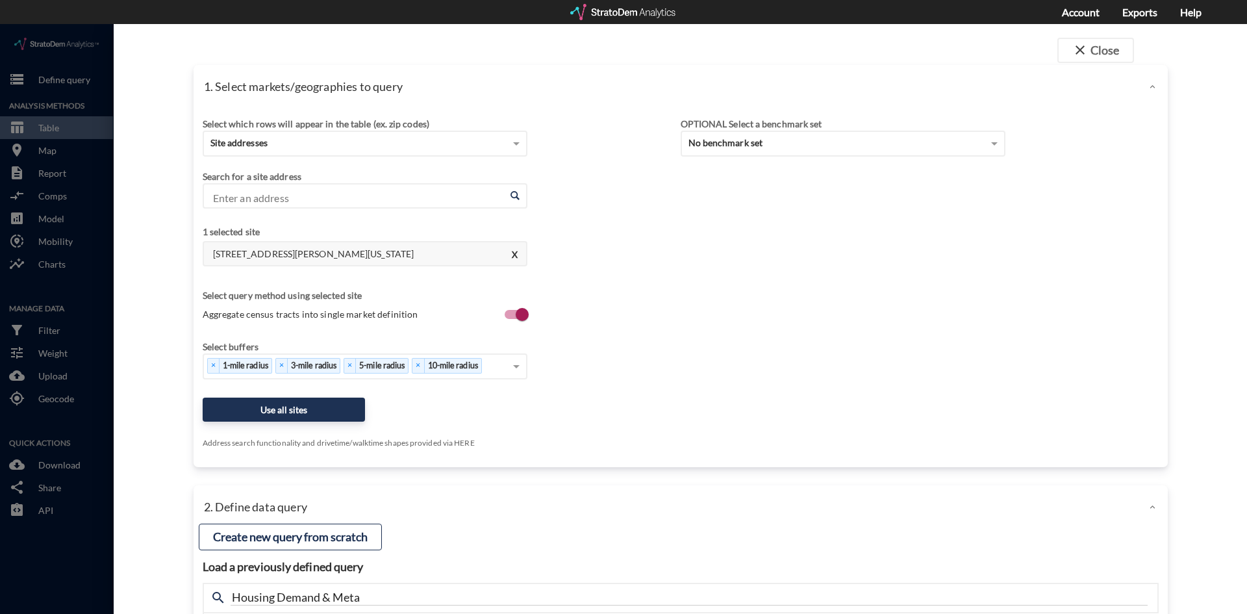
scroll to position [147, 0]
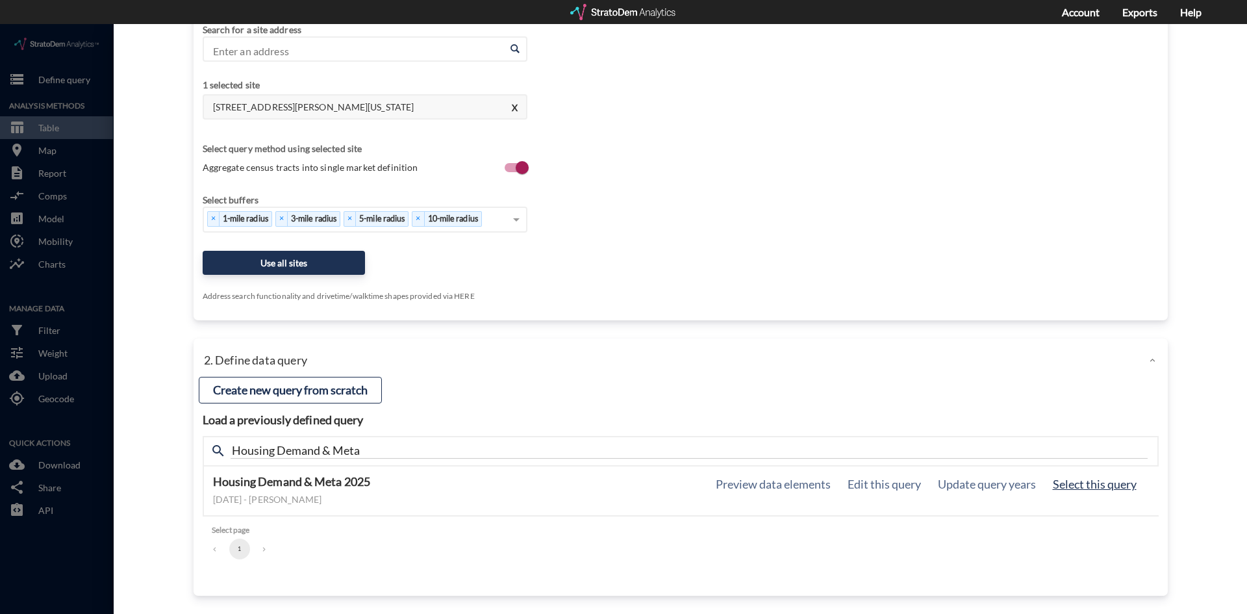
click button "Select this query"
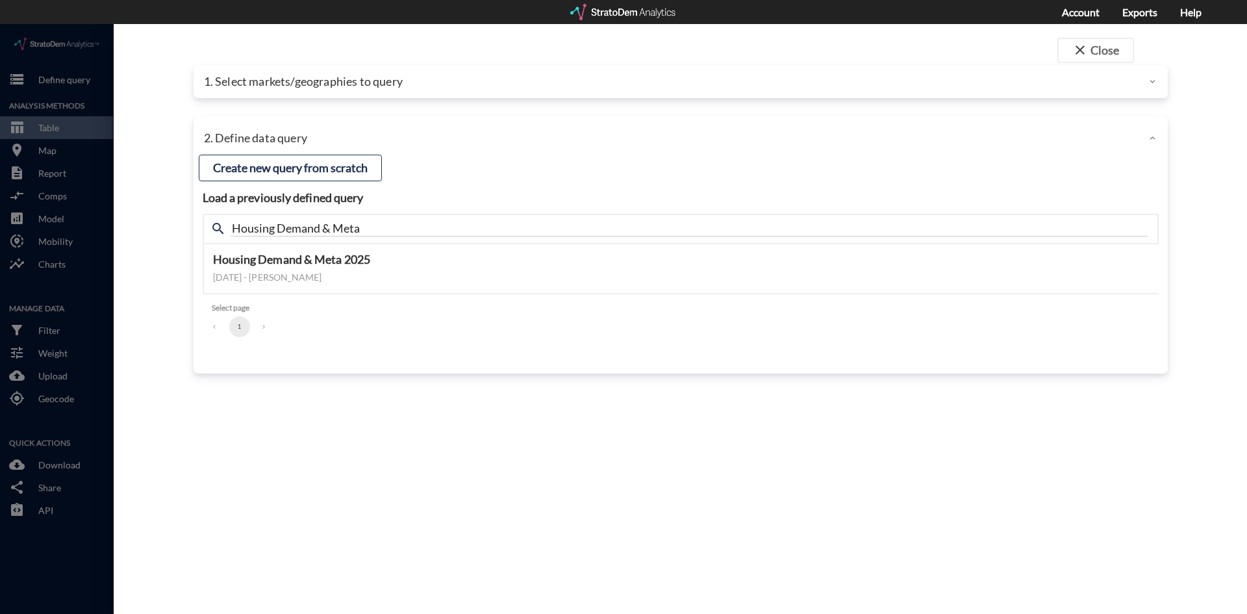
scroll to position [0, 0]
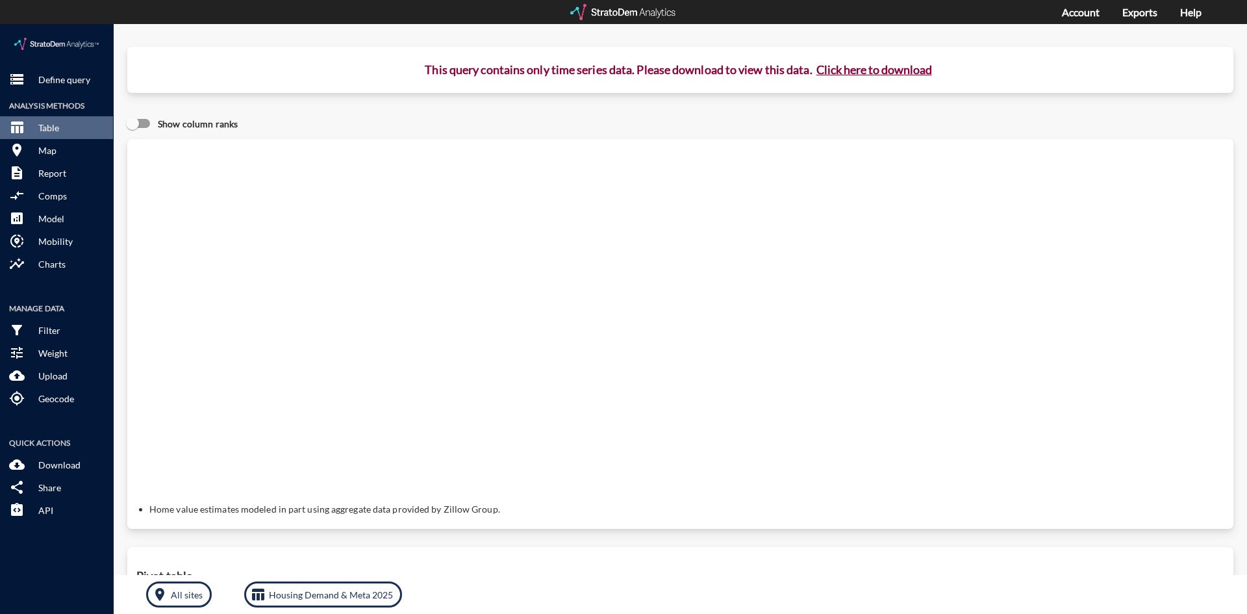
click button "Click here to download"
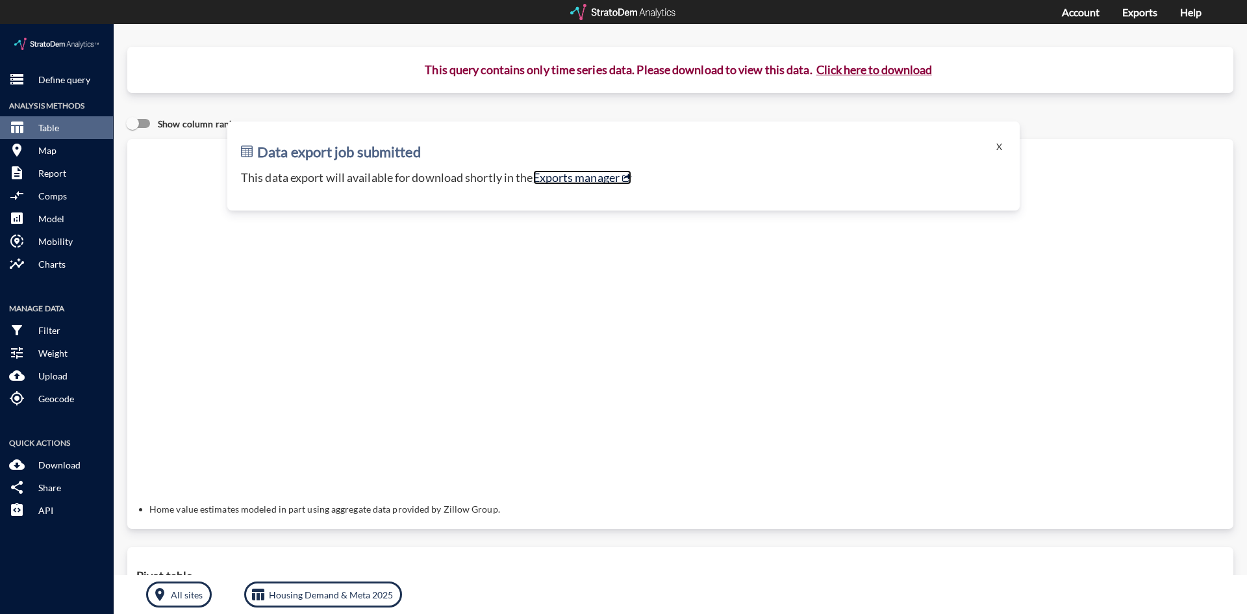
click link "Exports manager"
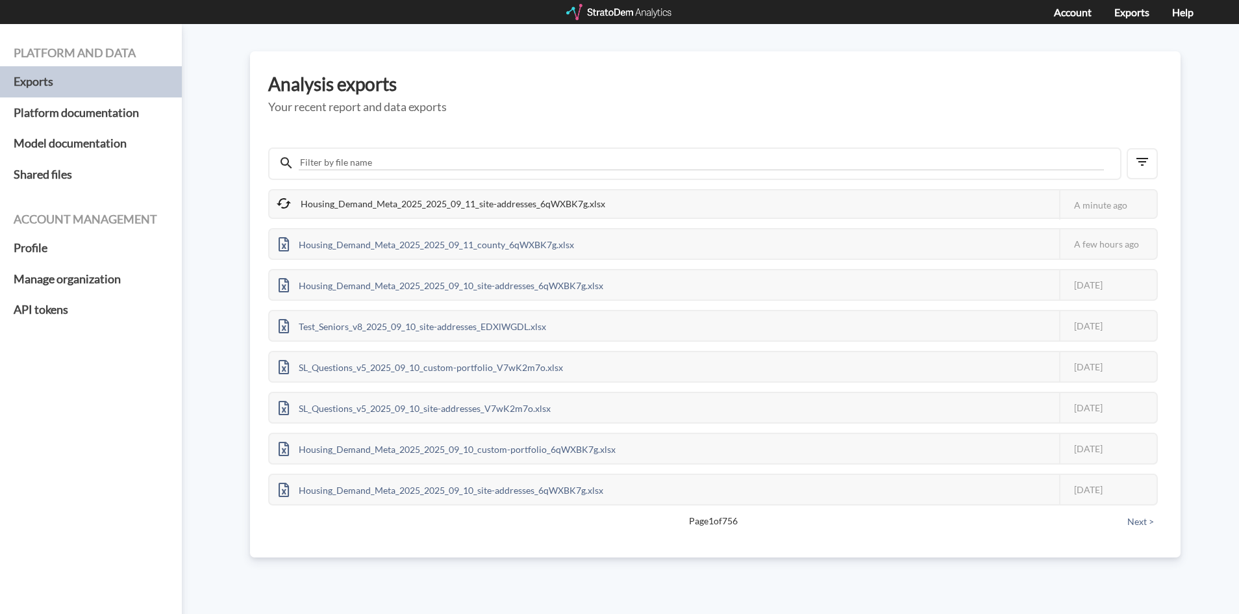
click at [464, 205] on div "Housing_Demand_Meta_2025_2025_09_11_site-addresses_6qWXBK7g.xlsx" at bounding box center [442, 203] width 345 height 27
click at [452, 205] on div "Housing_Demand_Meta_2025_2025_09_11_site-addresses_6qWXBK7g.xlsx" at bounding box center [442, 203] width 345 height 27
click at [490, 200] on div "Housing_Demand_Meta_2025_2025_09_11_site-addresses_6qWXBK7g.xlsx" at bounding box center [442, 203] width 345 height 27
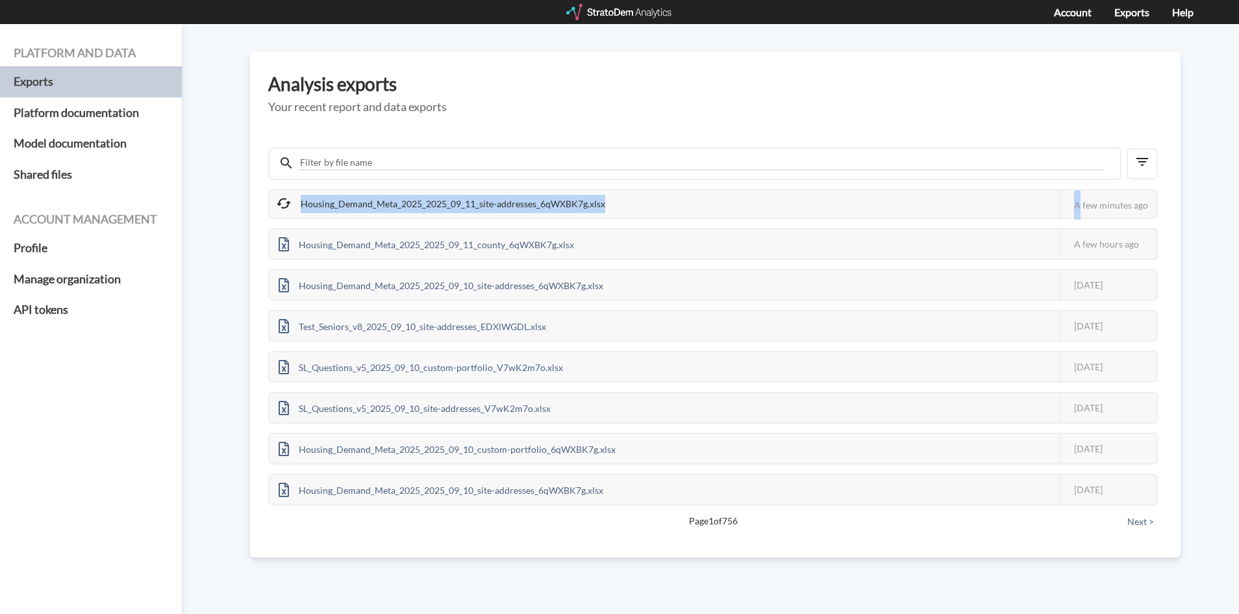
click at [490, 200] on div "Housing_Demand_Meta_2025_2025_09_11_site-addresses_6qWXBK7g.xlsx" at bounding box center [442, 203] width 345 height 27
click at [383, 205] on div "Housing_Demand_Meta_2025_2025_09_11_site-addresses_6qWXBK7g.xlsx" at bounding box center [442, 203] width 345 height 27
click at [207, 204] on div "Platform and data Exports Platform documentation Model documentation Shared fil…" at bounding box center [619, 319] width 1239 height 590
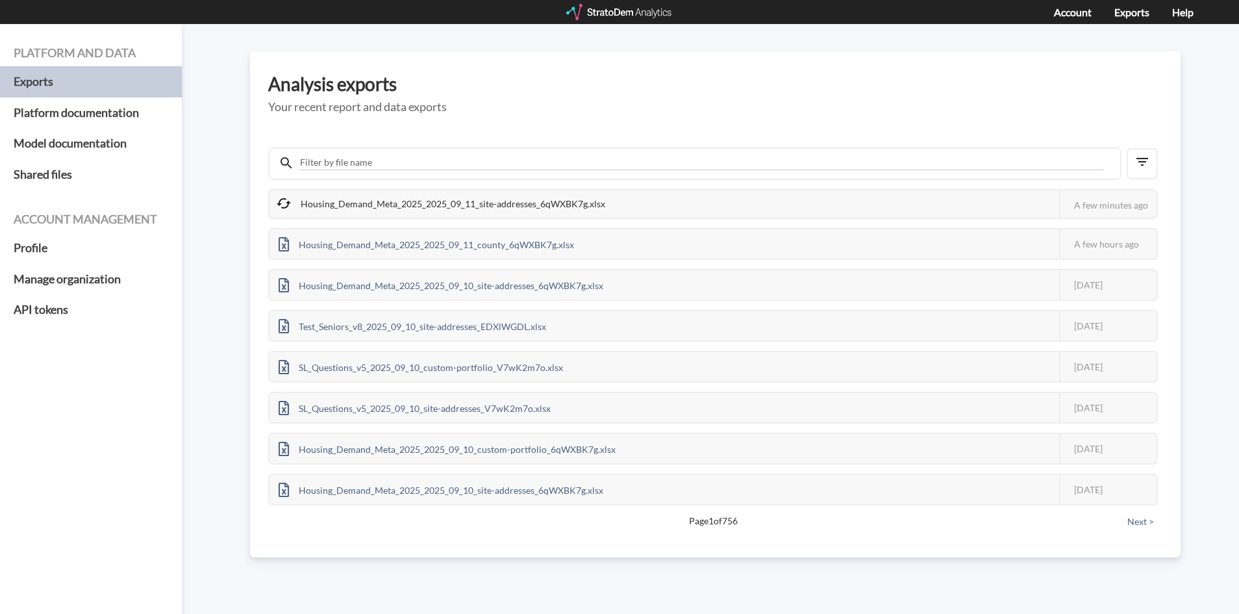
click at [425, 210] on div "Housing_Demand_Meta_2025_2025_09_11_site-addresses_6qWXBK7g.xlsx" at bounding box center [442, 203] width 345 height 27
click at [366, 205] on div "Housing_Demand_Meta_2025_2025_09_11_site-addresses_6qWXBK7g.xlsx" at bounding box center [442, 203] width 345 height 27
click at [355, 207] on div "Housing_Demand_Meta_2025_2025_09_11_site-addresses_6qWXBK7g.xlsx" at bounding box center [442, 203] width 345 height 27
click at [357, 196] on div "Housing_Demand_Meta_2025_2025_09_11_site-addresses_6qWXBK7g.xlsx" at bounding box center [442, 203] width 345 height 27
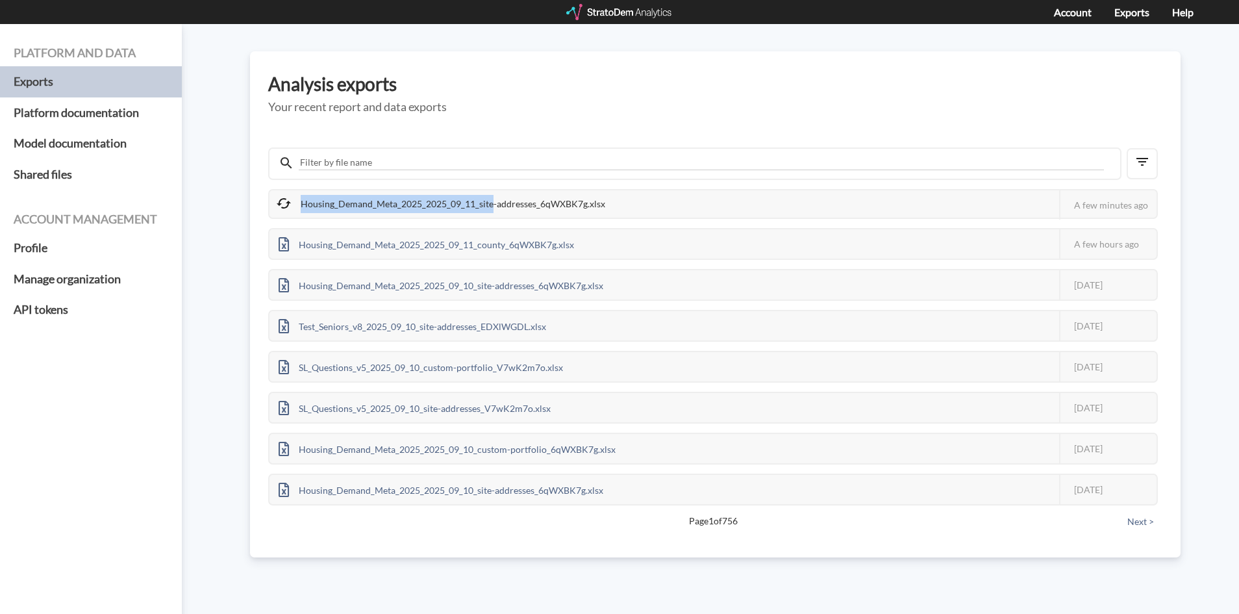
click at [336, 204] on div "Housing_Demand_Meta_2025_2025_09_11_site-addresses_6qWXBK7g.xlsx" at bounding box center [442, 203] width 345 height 27
click at [659, 218] on div "Housing_Demand_Meta_2025_2025_09_11_site-addresses_6qWXBK7g.xlsx This job faile…" at bounding box center [713, 347] width 890 height 316
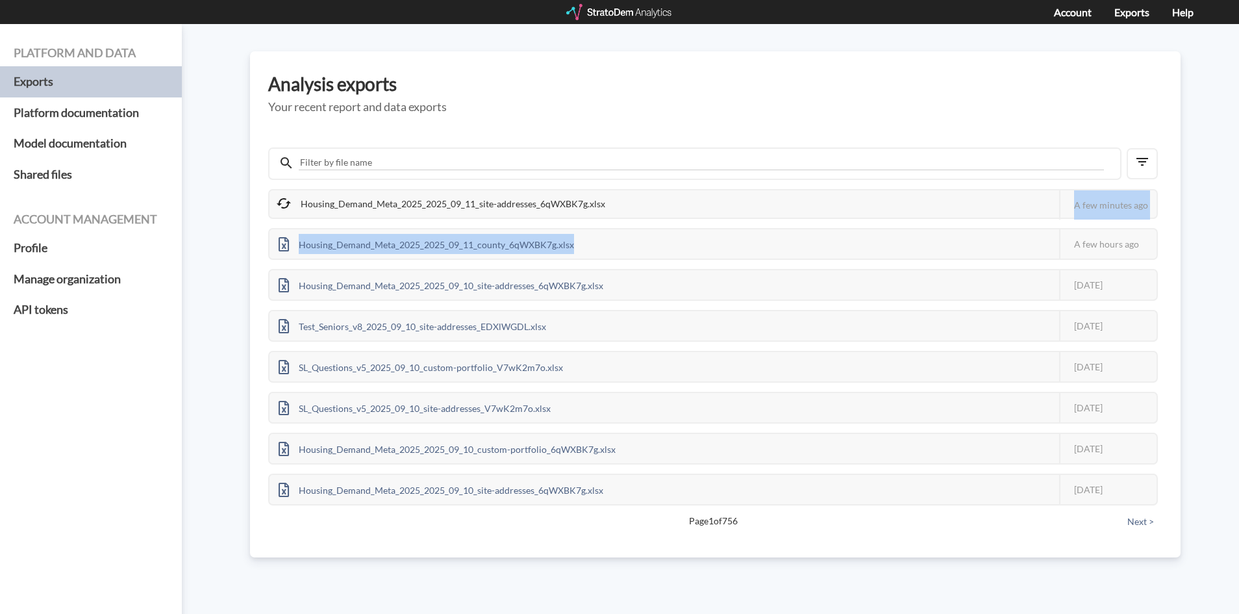
click at [492, 207] on div "Housing_Demand_Meta_2025_2025_09_11_site-addresses_6qWXBK7g.xlsx" at bounding box center [442, 203] width 345 height 27
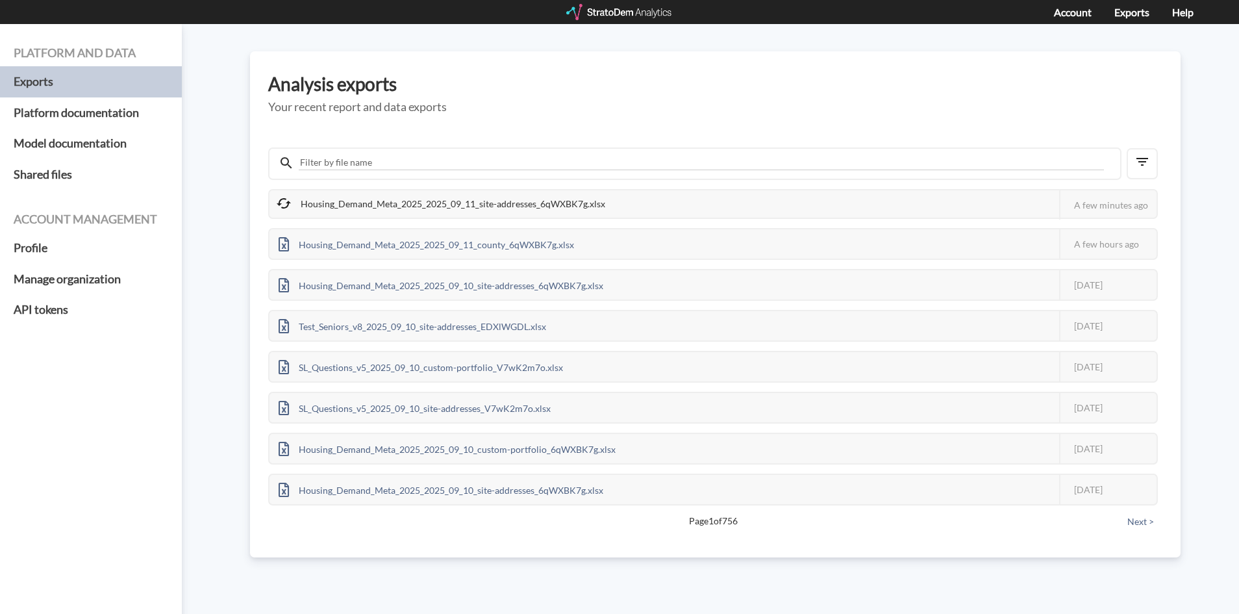
click at [492, 207] on div "Housing_Demand_Meta_2025_2025_09_11_site-addresses_6qWXBK7g.xlsx" at bounding box center [442, 203] width 345 height 27
click at [336, 204] on div "Housing_Demand_Meta_2025_2025_09_11_site-addresses_6qWXBK7g.xlsx" at bounding box center [442, 203] width 345 height 27
click at [510, 211] on div "Housing_Demand_Meta_2025_2025_09_11_site-addresses_6qWXBK7g.xlsx" at bounding box center [442, 203] width 345 height 27
click at [511, 210] on div "Housing_Demand_Meta_2025_2025_09_11_site-addresses_6qWXBK7g.xlsx" at bounding box center [442, 203] width 345 height 27
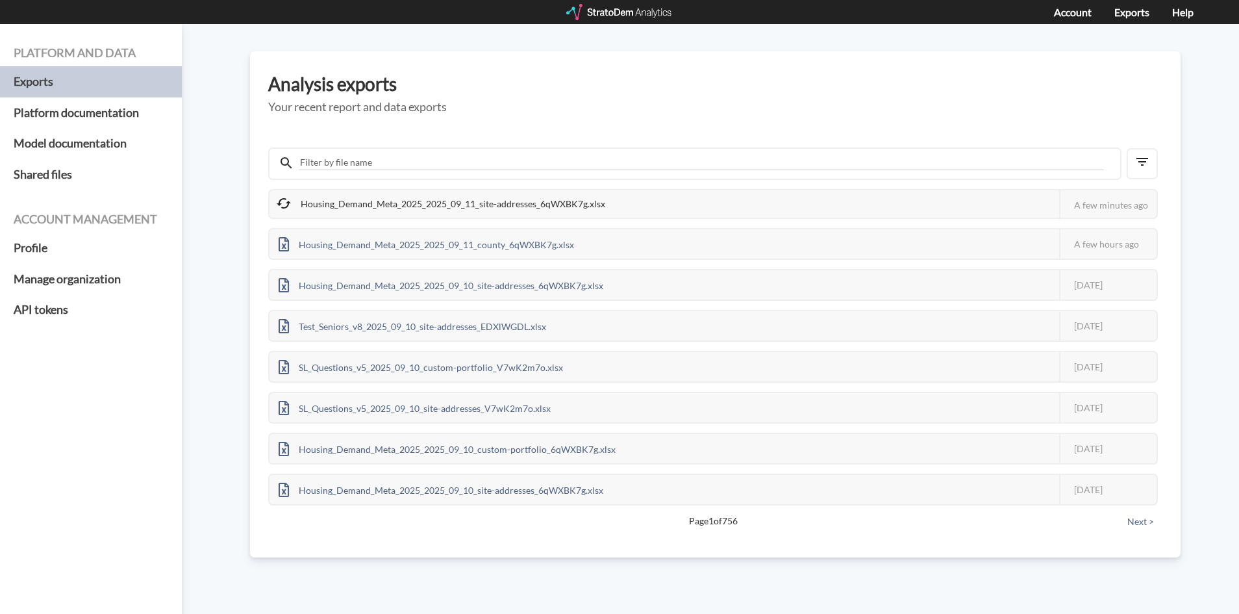
click at [431, 189] on div "Housing_Demand_Meta_2025_2025_09_11_site-addresses_6qWXBK7g.xlsx This job faile…" at bounding box center [713, 204] width 890 height 30
click at [412, 197] on div "Housing_Demand_Meta_2025_2025_09_11_site-addresses_6qWXBK7g.xlsx" at bounding box center [442, 203] width 345 height 27
drag, startPoint x: 528, startPoint y: 222, endPoint x: 524, endPoint y: 205, distance: 16.7
click at [528, 222] on div "Housing_Demand_Meta_2025_2025_09_11_site-addresses_6qWXBK7g.xlsx This job faile…" at bounding box center [713, 347] width 890 height 316
click at [524, 204] on div "Housing_Demand_Meta_2025_2025_09_11_site-addresses_6qWXBK7g.xlsx" at bounding box center [442, 203] width 345 height 27
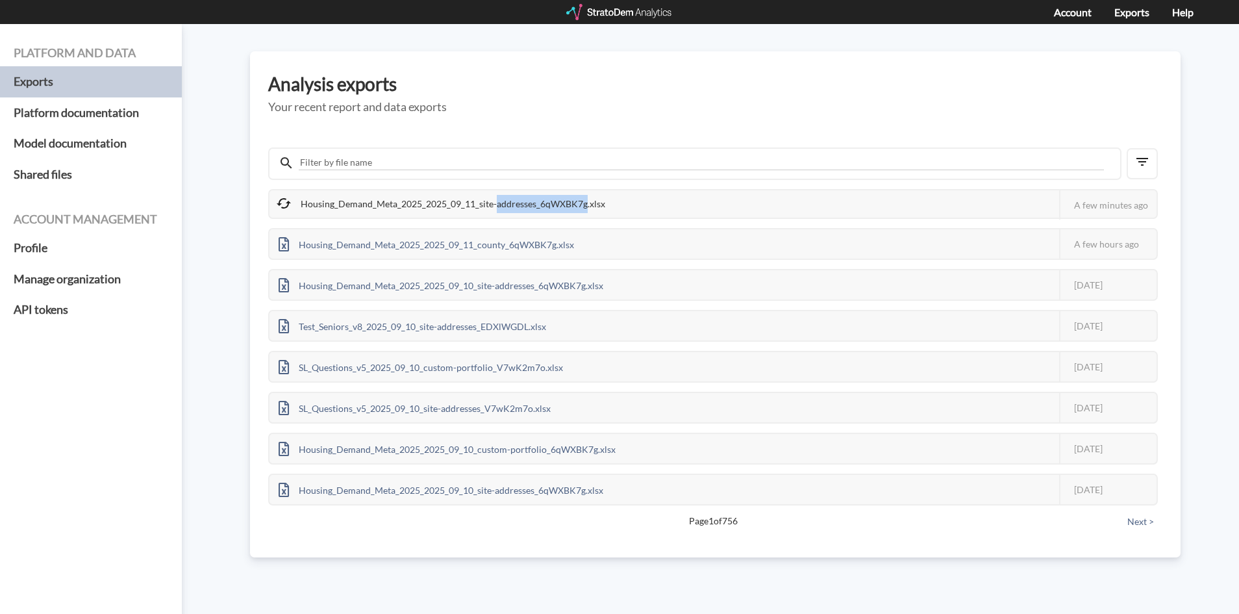
click at [524, 204] on div "Housing_Demand_Meta_2025_2025_09_11_site-addresses_6qWXBK7g.xlsx" at bounding box center [442, 203] width 345 height 27
click at [568, 198] on div "Housing_Demand_Meta_2025_2025_09_11_site-addresses_6qWXBK7g.xlsx" at bounding box center [442, 203] width 345 height 27
click at [565, 198] on div "Housing_Demand_Meta_2025_2025_09_11_site-addresses_6qWXBK7g.xlsx" at bounding box center [442, 203] width 345 height 27
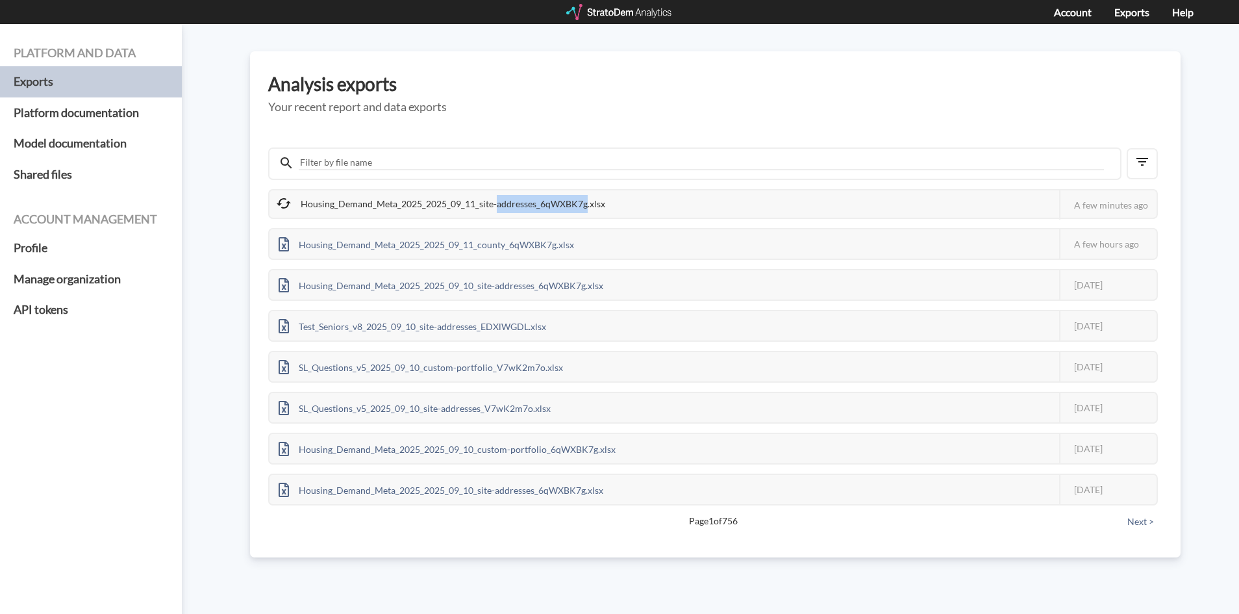
click at [565, 198] on div "Housing_Demand_Meta_2025_2025_09_11_site-addresses_6qWXBK7g.xlsx" at bounding box center [442, 203] width 345 height 27
click at [335, 192] on div "Housing_Demand_Meta_2025_2025_09_11_site-addresses_6qWXBK7g.xlsx" at bounding box center [442, 203] width 345 height 27
click at [327, 202] on div "Housing_Demand_Meta_2025_2025_09_11_site-addresses_6qWXBK7g.xlsx" at bounding box center [442, 203] width 345 height 27
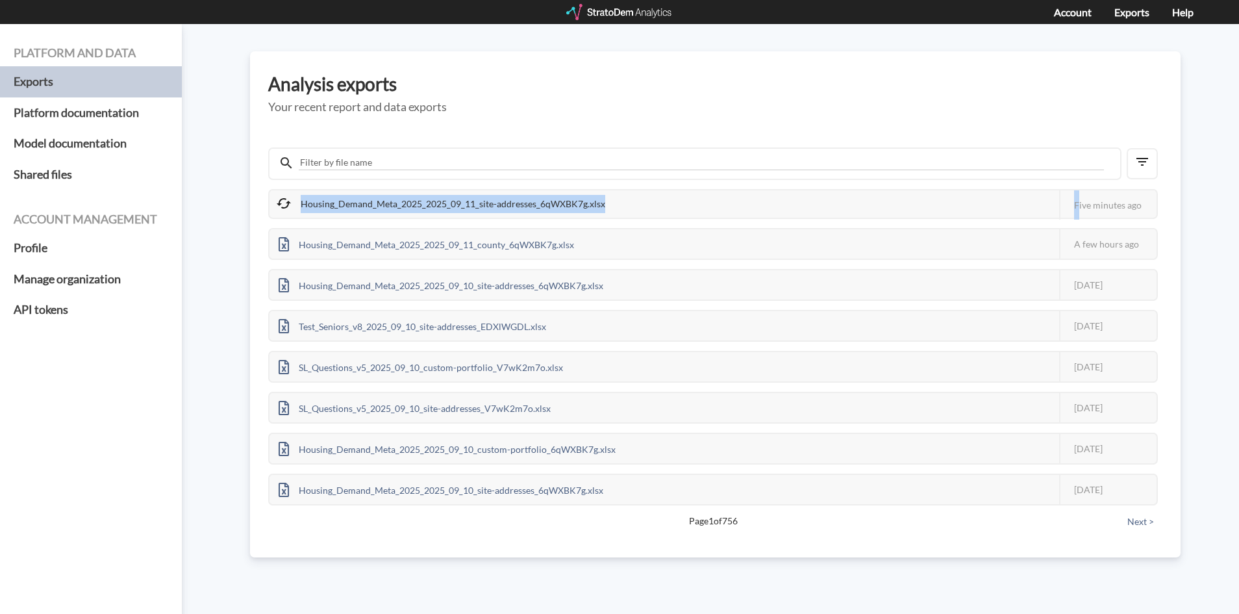
click at [590, 197] on div "Housing_Demand_Meta_2025_2025_09_11_site-addresses_6qWXBK7g.xlsx" at bounding box center [442, 203] width 345 height 27
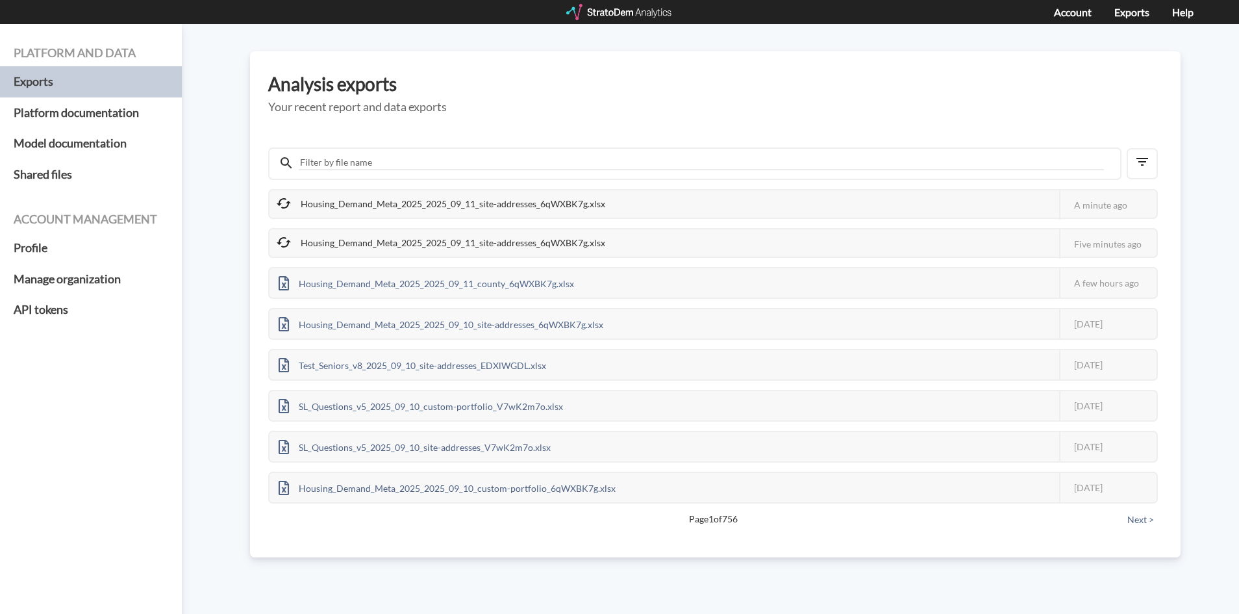
click at [374, 241] on div "Housing_Demand_Meta_2025_2025_09_11_site-addresses_6qWXBK7g.xlsx" at bounding box center [442, 242] width 345 height 27
click at [368, 213] on div "Housing_Demand_Meta_2025_2025_09_11_site-addresses_6qWXBK7g.xlsx" at bounding box center [442, 203] width 345 height 27
click at [357, 241] on div "Housing_Demand_Meta_2025_2025_09_11_site-addresses_6qWXBK7g.xlsx" at bounding box center [442, 242] width 345 height 27
click at [361, 202] on div "Housing_Demand_Meta_2025_2025_09_11_site-addresses_6qWXBK7g.xlsx" at bounding box center [442, 203] width 345 height 27
click at [328, 242] on div "Housing_Demand_Meta_2025_2025_09_11_site-addresses_6qWXBK7g.xlsx" at bounding box center [442, 242] width 345 height 27
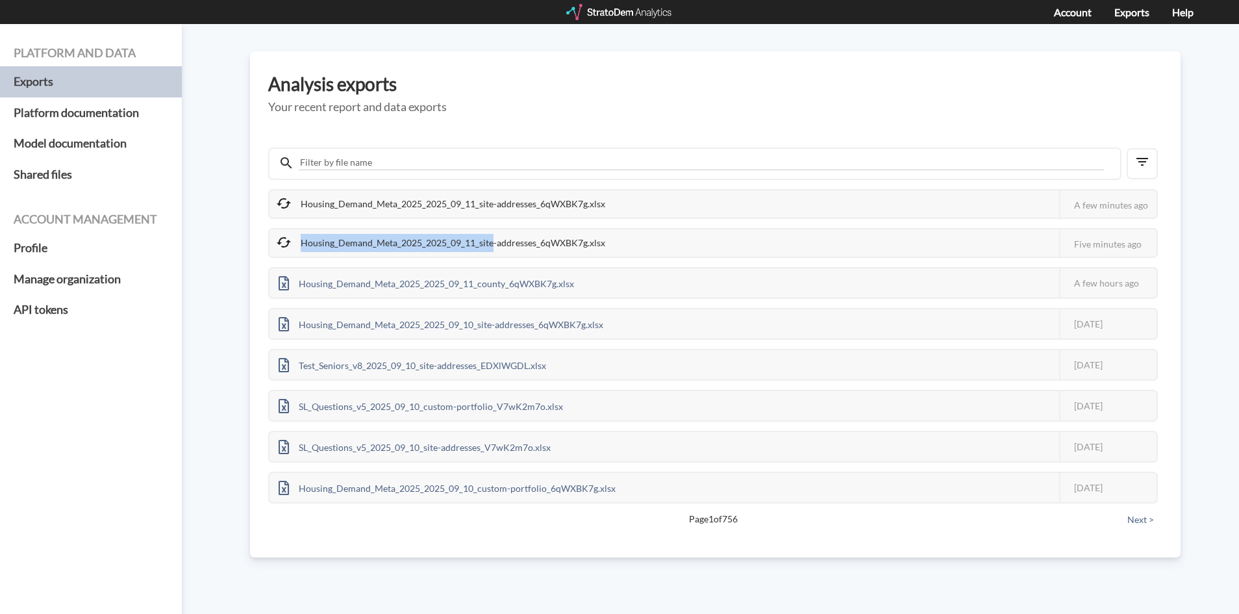
click at [328, 242] on div "Housing_Demand_Meta_2025_2025_09_11_site-addresses_6qWXBK7g.xlsx" at bounding box center [442, 242] width 345 height 27
click at [360, 193] on div "Housing_Demand_Meta_2025_2025_09_11_site-addresses_6qWXBK7g.xlsx" at bounding box center [442, 203] width 345 height 27
click at [343, 202] on div "Housing_Demand_Meta_2025_2025_09_11_site-addresses_6qWXBK7g.xlsx" at bounding box center [442, 203] width 345 height 27
click at [370, 225] on div "Housing_Demand_Meta_2025_2025_09_11_site-addresses_6qWXBK7g.xlsx This job faile…" at bounding box center [713, 346] width 890 height 314
click at [334, 250] on div "Housing_Demand_Meta_2025_2025_09_11_site-addresses_6qWXBK7g.xlsx" at bounding box center [442, 242] width 345 height 27
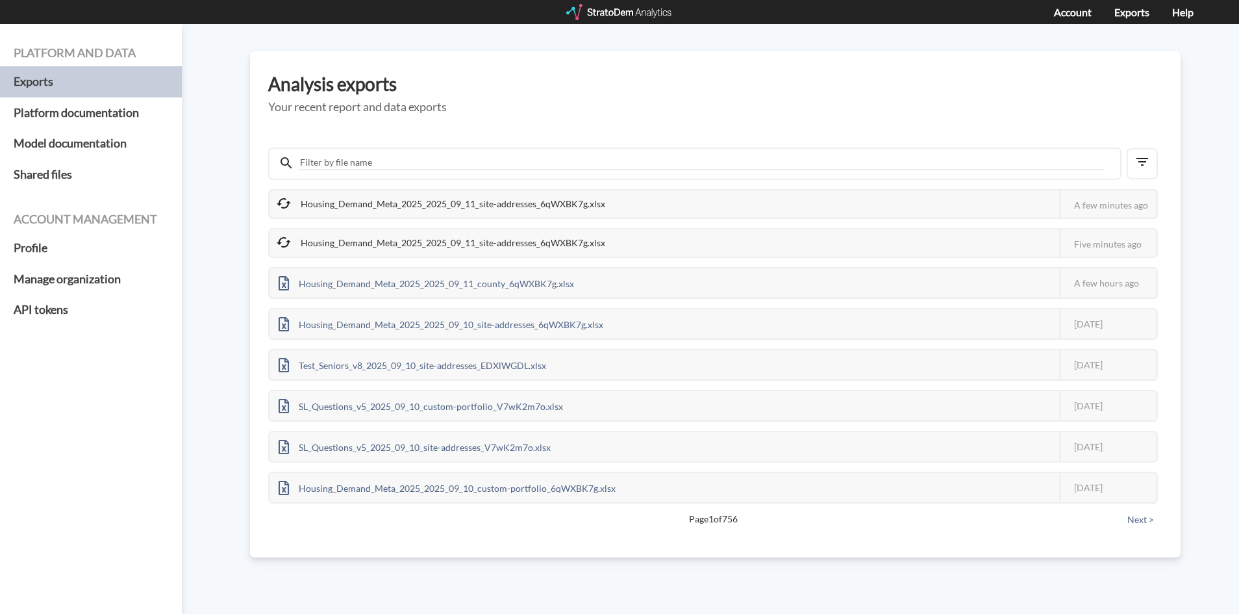
click at [396, 248] on div "Housing_Demand_Meta_2025_2025_09_11_site-addresses_6qWXBK7g.xlsx" at bounding box center [442, 242] width 345 height 27
click at [393, 196] on div "Housing_Demand_Meta_2025_2025_09_11_site-addresses_6qWXBK7g.xlsx" at bounding box center [442, 203] width 345 height 27
click at [405, 248] on div "Housing_Demand_Meta_2025_2025_09_11_site-addresses_6qWXBK7g.xlsx" at bounding box center [442, 242] width 345 height 27
click at [388, 199] on div "Housing_Demand_Meta_2025_2025_09_11_site-addresses_6qWXBK7g.xlsx" at bounding box center [442, 203] width 345 height 27
click at [544, 234] on div "Housing_Demand_Meta_2025_2025_09_11_site-addresses_6qWXBK7g.xlsx" at bounding box center [442, 242] width 345 height 27
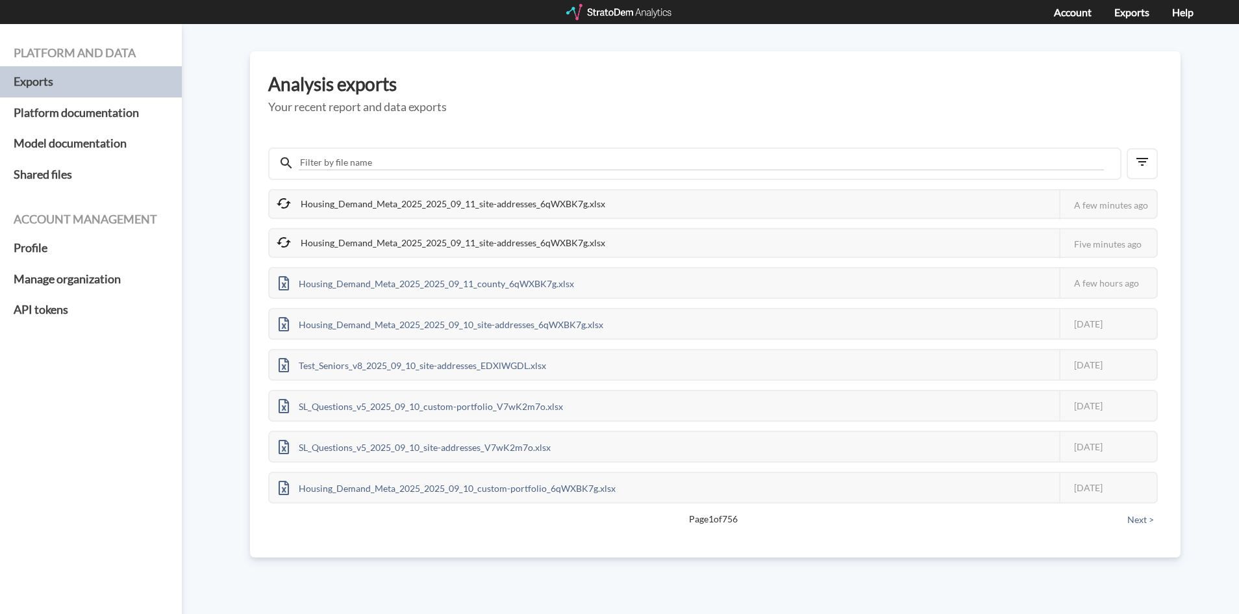
click at [511, 242] on div "Housing_Demand_Meta_2025_2025_09_11_site-addresses_6qWXBK7g.xlsx" at bounding box center [442, 242] width 345 height 27
click at [442, 183] on div "Housing_Demand_Meta_2025_2025_09_11_site-addresses_6qWXBK7g.xlsx This job faile…" at bounding box center [715, 336] width 894 height 396
click at [453, 239] on div "Housing_Demand_Meta_2025_2025_09_11_site-addresses_6qWXBK7g.xlsx" at bounding box center [442, 242] width 345 height 27
click at [444, 240] on div "Housing_Demand_Meta_2025_2025_09_11_site-addresses_6qWXBK7g.xlsx" at bounding box center [442, 242] width 345 height 27
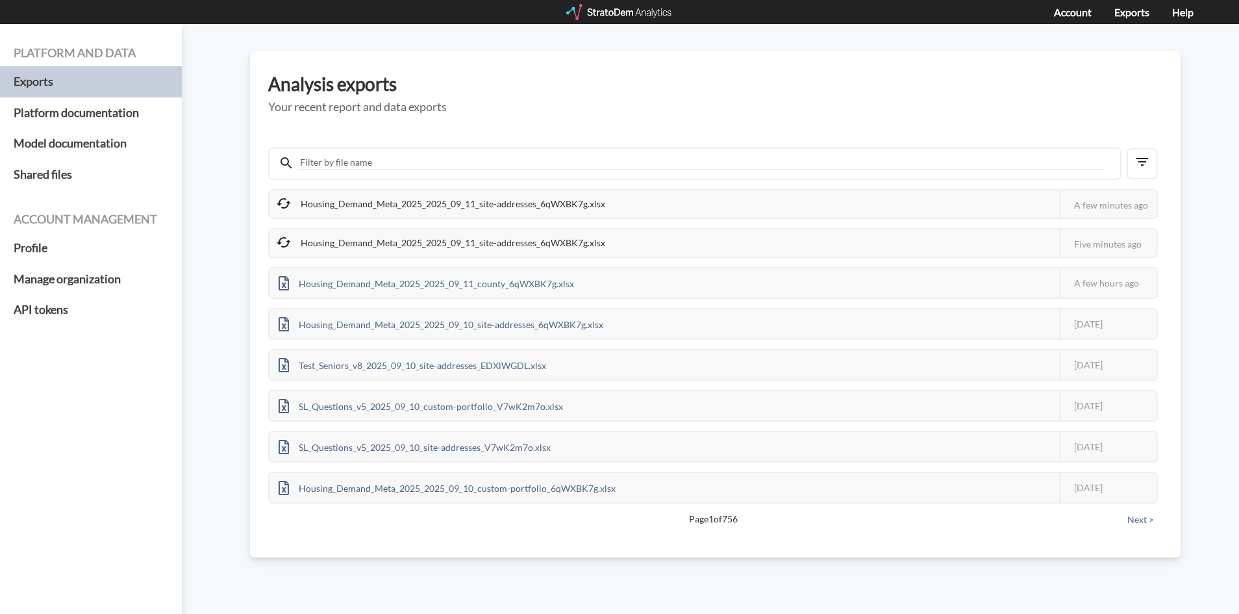
click at [455, 199] on div "Housing_Demand_Meta_2025_2025_09_11_site-addresses_6qWXBK7g.xlsx" at bounding box center [442, 203] width 345 height 27
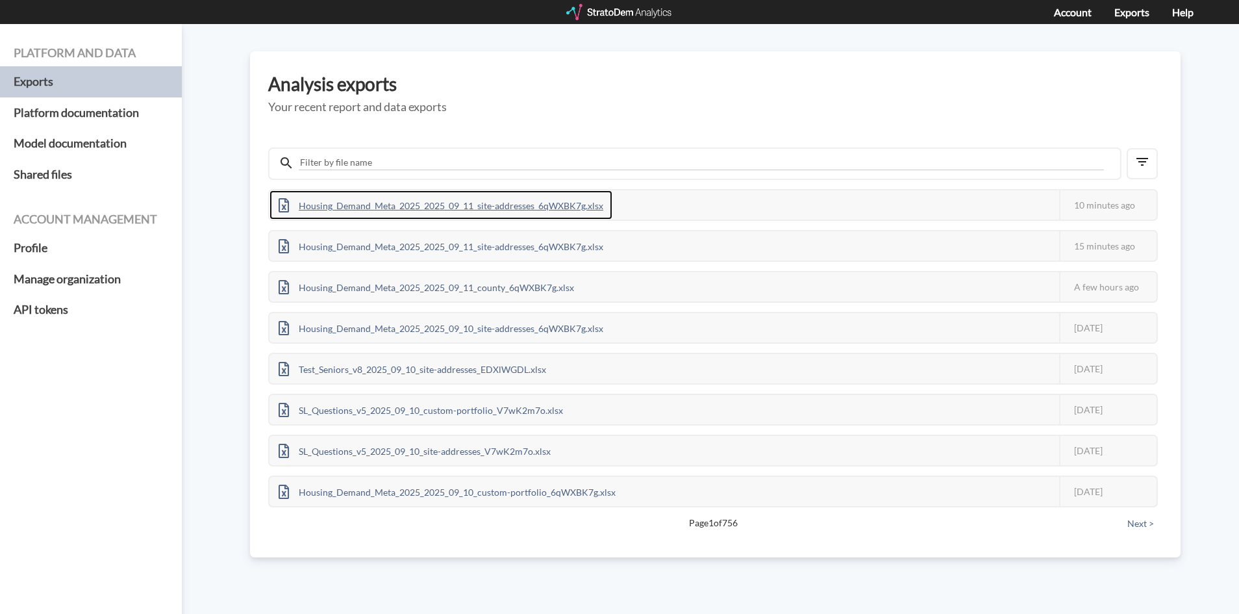
click at [433, 209] on div "Housing_Demand_Meta_2025_2025_09_11_site-addresses_6qWXBK7g.xlsx" at bounding box center [441, 204] width 343 height 29
